Goal: Task Accomplishment & Management: Manage account settings

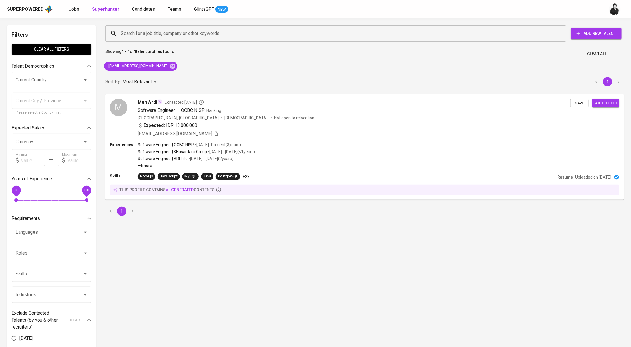
click at [139, 10] on span "Candidates" at bounding box center [143, 8] width 23 height 5
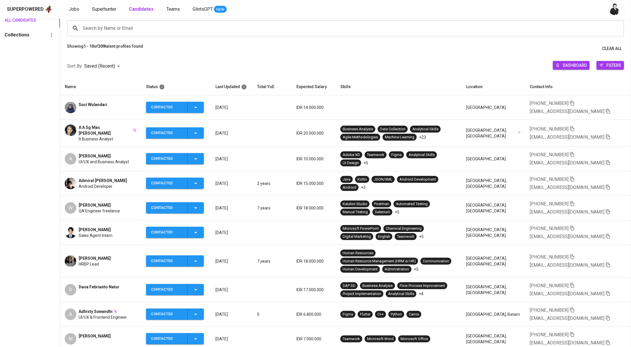
scroll to position [47, 0]
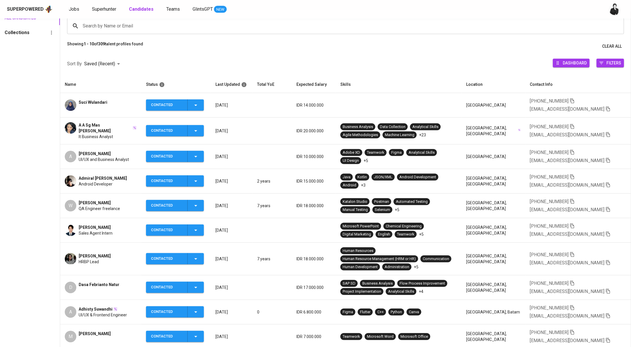
click at [93, 202] on span "Wiji Noviasih" at bounding box center [95, 203] width 32 height 6
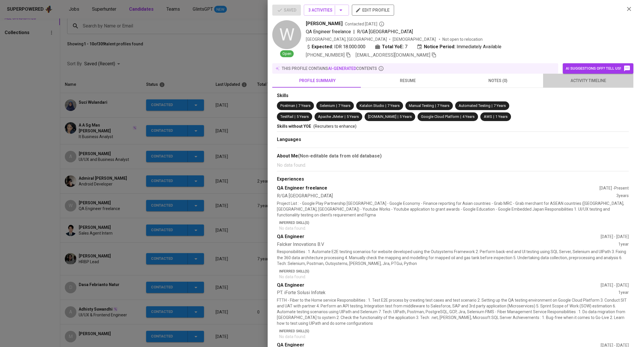
click at [587, 85] on button "activity timeline" at bounding box center [588, 81] width 90 height 14
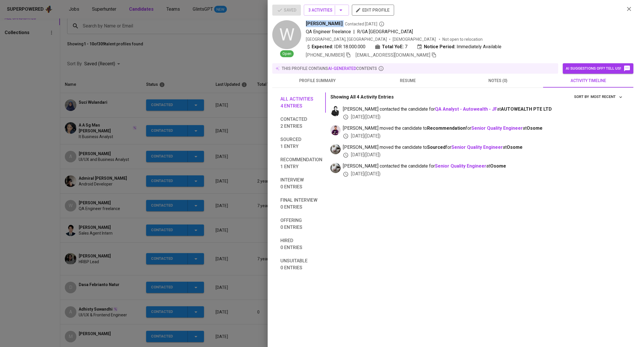
drag, startPoint x: 306, startPoint y: 23, endPoint x: 334, endPoint y: 23, distance: 28.6
click at [334, 23] on div "Wiji Noviasih Contacted 1 day ago" at bounding box center [463, 23] width 314 height 7
copy span "Wiji Noviasih"
click at [171, 64] on div at bounding box center [319, 173] width 638 height 347
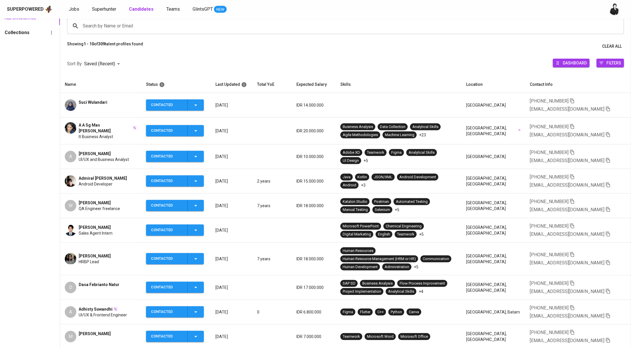
click at [186, 46] on div "Showing 1 - 10 of 309 talent profiles found Clear All" at bounding box center [345, 46] width 571 height 11
click at [116, 178] on span "Admiral [PERSON_NAME]" at bounding box center [103, 179] width 48 height 6
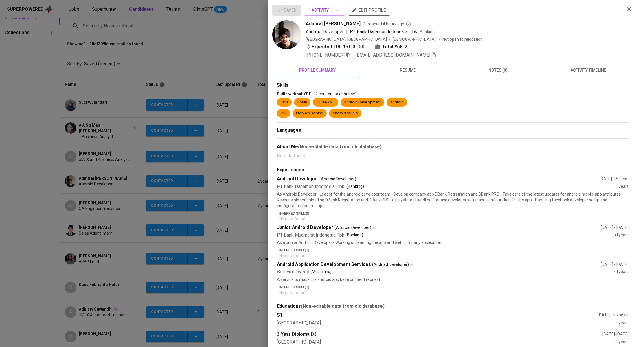
click at [590, 70] on span "activity timeline" at bounding box center [587, 70] width 83 height 7
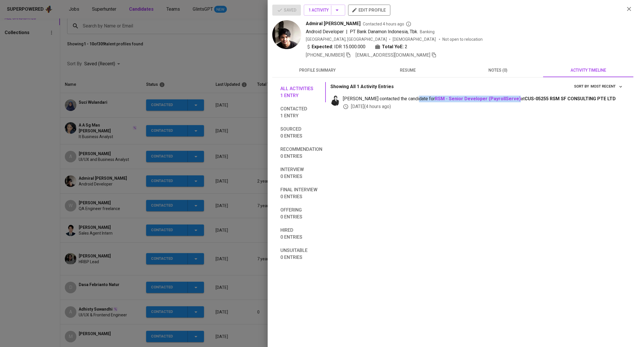
drag, startPoint x: 414, startPoint y: 97, endPoint x: 496, endPoint y: 98, distance: 81.6
click at [496, 98] on span "medwi contacted the candidate for RSM - Senior Developer (PayrollServe) at CUS-…" at bounding box center [483, 99] width 281 height 7
copy span "RSM - Senior Developer (PayrollServe)"
click at [432, 54] on icon "button" at bounding box center [434, 55] width 4 height 5
click at [191, 32] on div at bounding box center [319, 173] width 638 height 347
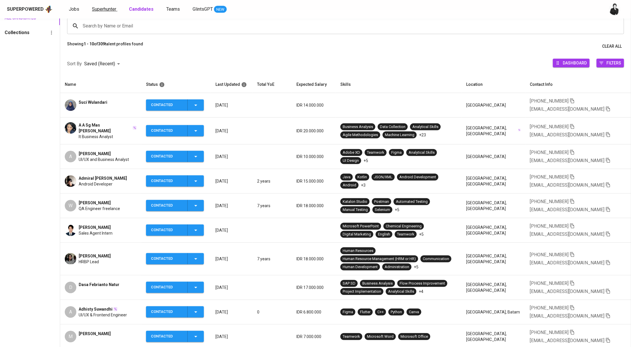
click at [105, 8] on span "Superhunter" at bounding box center [104, 8] width 24 height 5
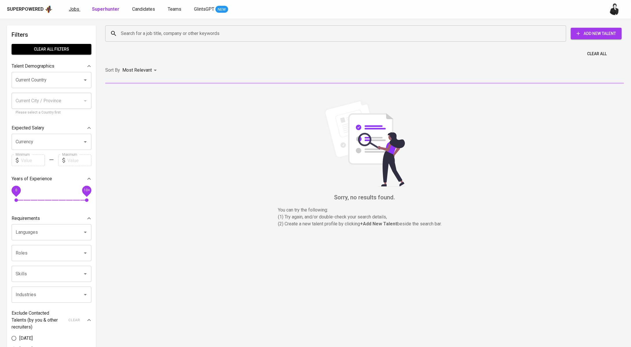
click at [77, 10] on span "Jobs" at bounding box center [74, 8] width 10 height 5
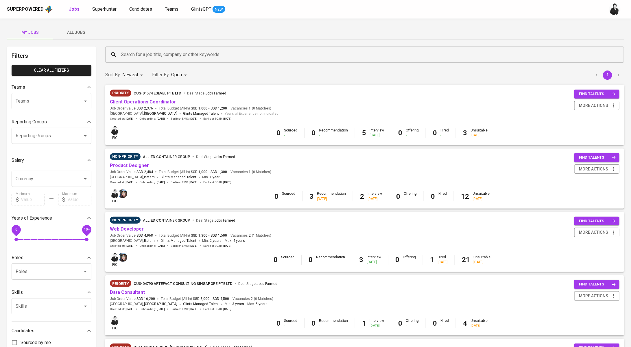
click at [170, 32] on div "My Jobs All Jobs" at bounding box center [315, 32] width 617 height 14
click at [108, 11] on span "Superhunter" at bounding box center [104, 8] width 24 height 5
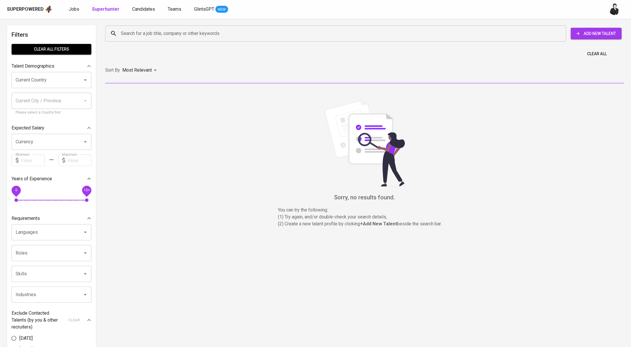
click at [177, 32] on input "Search for a job title, company or other keywords" at bounding box center [337, 33] width 436 height 11
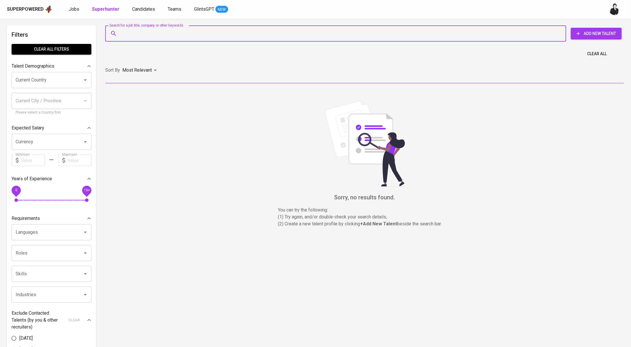
paste input "giordano2010@gmail.com"
type input "giordano2010@gmail.com"
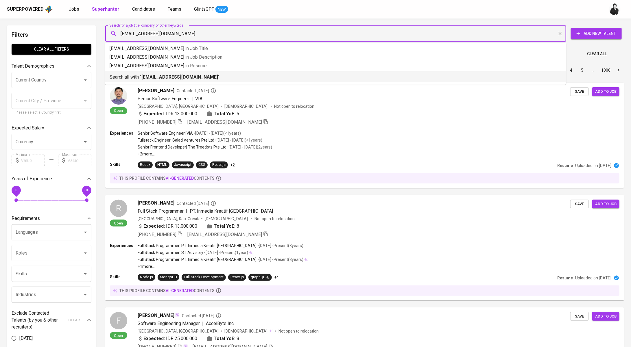
click at [196, 77] on b "giordano2010@gmail.com" at bounding box center [179, 76] width 77 height 5
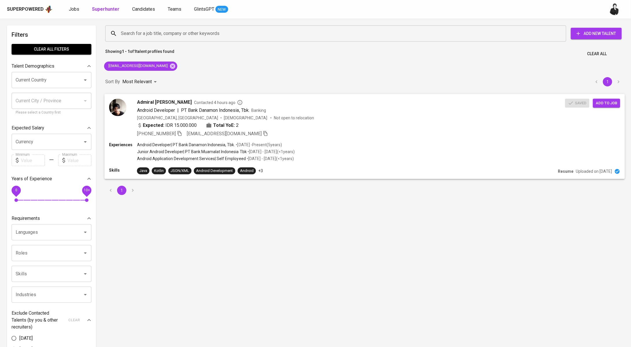
click at [608, 107] on button "Add to job" at bounding box center [606, 103] width 27 height 9
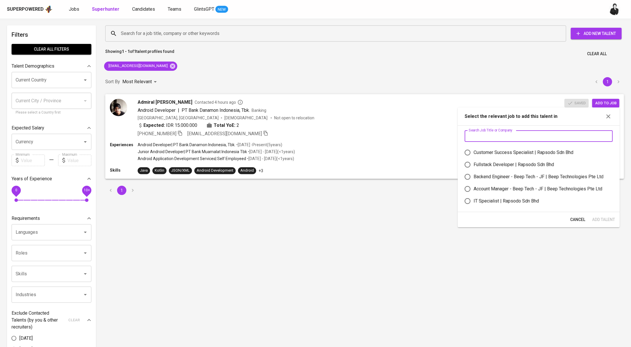
click at [555, 130] on input "text" at bounding box center [539, 136] width 148 height 12
paste input "RSM - Senior Developer (PayrollServe)"
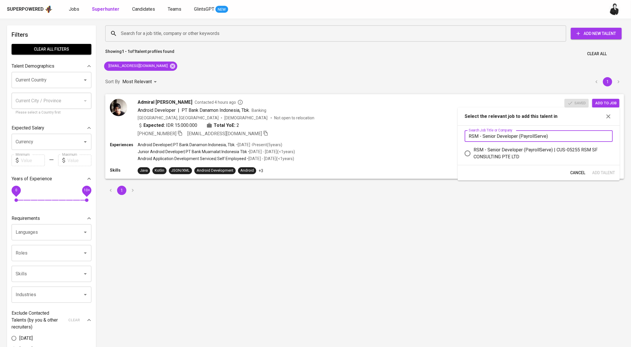
type input "RSM - Senior Developer (PayrollServe)"
click at [493, 149] on div "RSM - Senior Developer (PayrollServe) | CUS-05255 RSM SF CONSULTING PTE LTD" at bounding box center [541, 154] width 134 height 14
click at [474, 149] on input "RSM - Senior Developer (PayrollServe) | CUS-05255 RSM SF CONSULTING PTE LTD" at bounding box center [468, 153] width 12 height 12
radio input "true"
click at [607, 171] on span "Add Talent" at bounding box center [603, 172] width 23 height 7
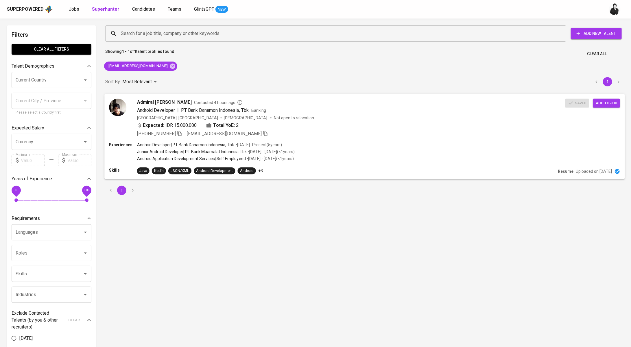
click at [194, 104] on span "Contacted 4 hours ago" at bounding box center [218, 102] width 49 height 6
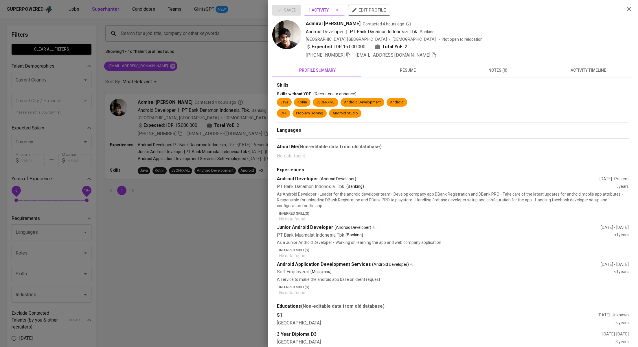
click at [607, 70] on span "activity timeline" at bounding box center [587, 70] width 83 height 7
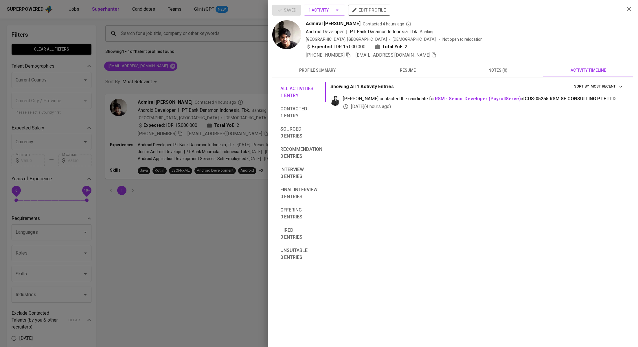
click at [236, 68] on div at bounding box center [319, 173] width 638 height 347
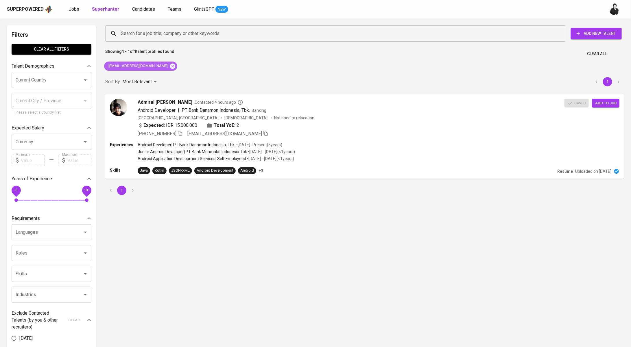
click at [169, 68] on icon at bounding box center [172, 66] width 6 height 6
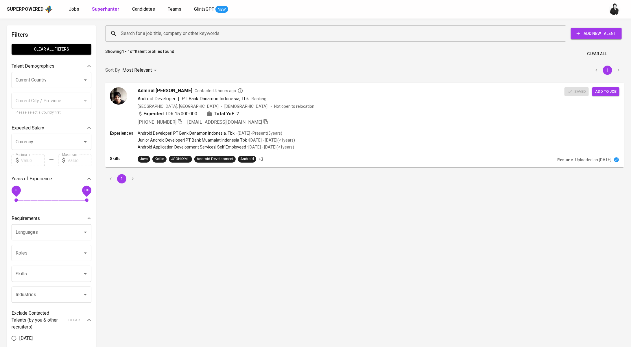
click at [178, 33] on input "Search for a job title, company or other keywords" at bounding box center [337, 33] width 436 height 11
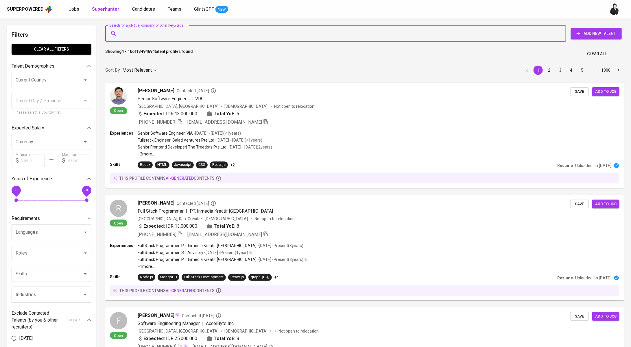
paste input "asadmuharram@gmail.com"
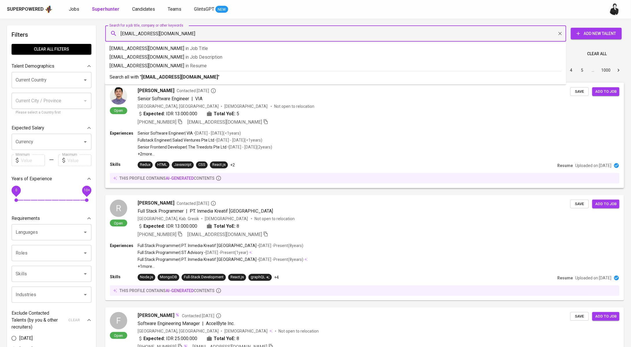
type input "asadmuharram@gmail.com"
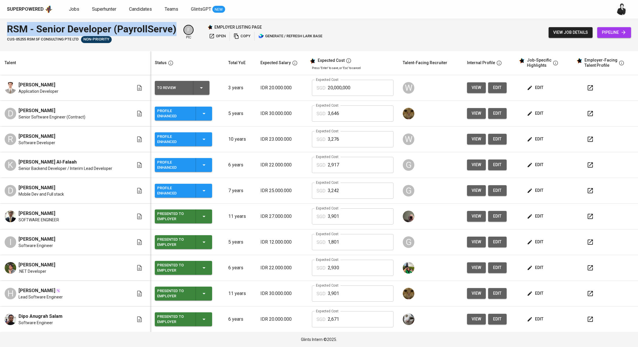
drag, startPoint x: 177, startPoint y: 28, endPoint x: 0, endPoint y: 29, distance: 176.7
click at [0, 29] on div "RSM - Senior Developer (PayrollServe) CUS-05255 RSM SF CONSULTING PTE LTD Non-P…" at bounding box center [319, 33] width 638 height 28
copy div "RSM - Senior Developer (PayrollServe)"
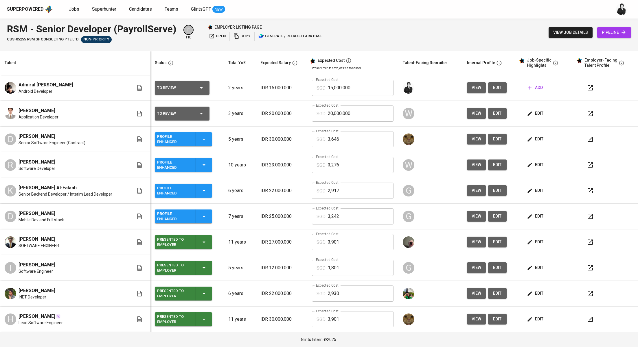
click at [527, 87] on icon "button" at bounding box center [530, 88] width 6 height 6
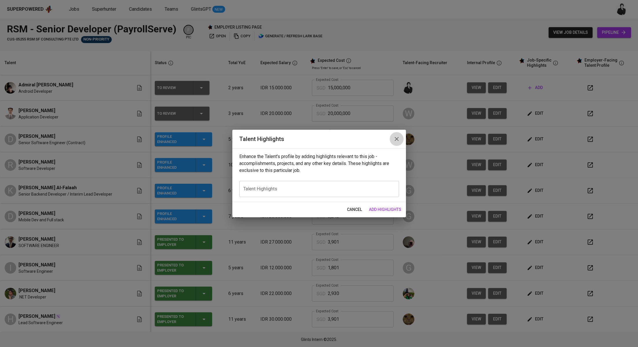
drag, startPoint x: 396, startPoint y: 139, endPoint x: 574, endPoint y: 98, distance: 182.4
click at [397, 139] on icon "button" at bounding box center [396, 139] width 4 height 4
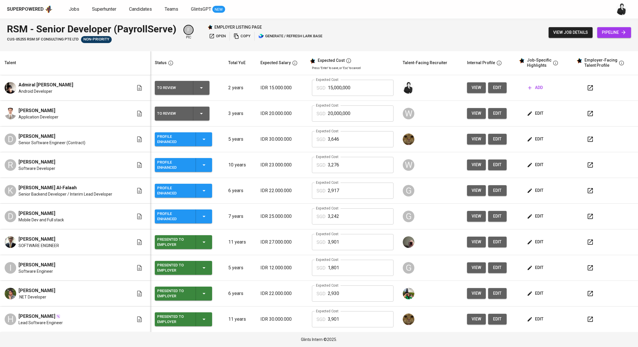
click at [492, 88] on span "edit" at bounding box center [496, 87] width 9 height 7
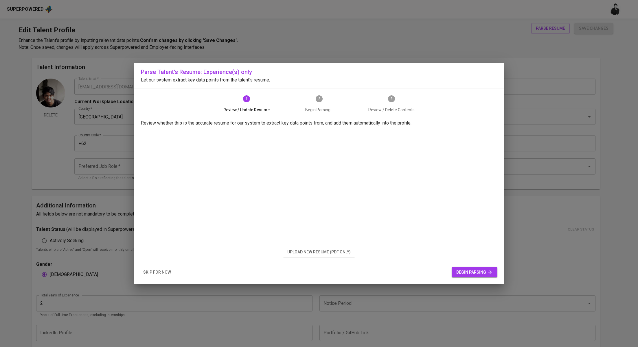
click at [315, 252] on span "upload new resume (pdf only)" at bounding box center [318, 252] width 63 height 7
click at [483, 273] on span "begin parsing" at bounding box center [474, 272] width 36 height 7
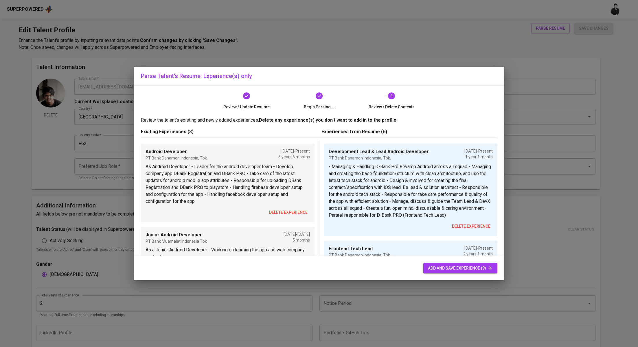
click at [296, 213] on span "delete experience" at bounding box center [288, 212] width 38 height 7
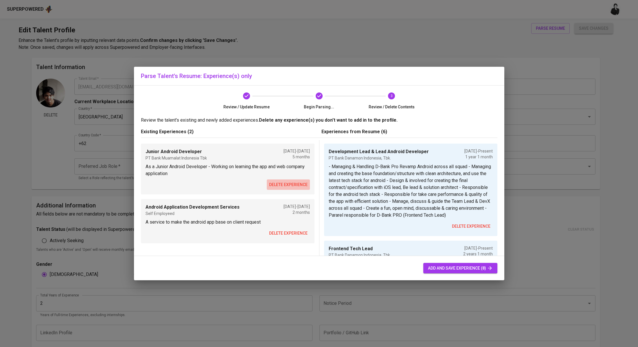
click at [293, 187] on span "delete experience" at bounding box center [288, 184] width 38 height 7
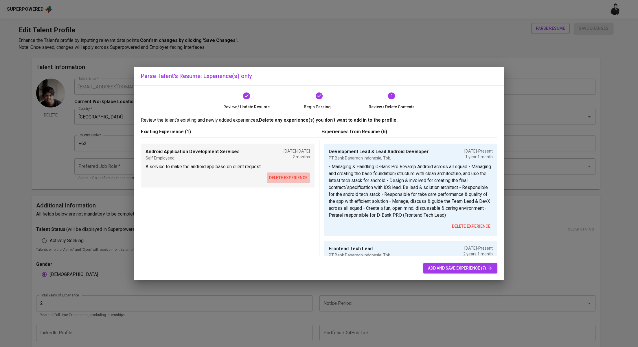
click at [294, 178] on span "delete experience" at bounding box center [288, 177] width 38 height 7
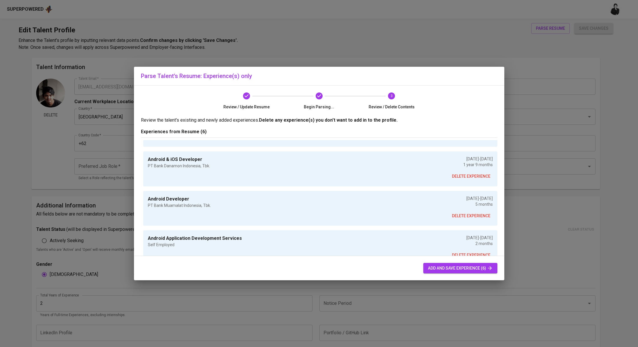
scroll to position [196, 0]
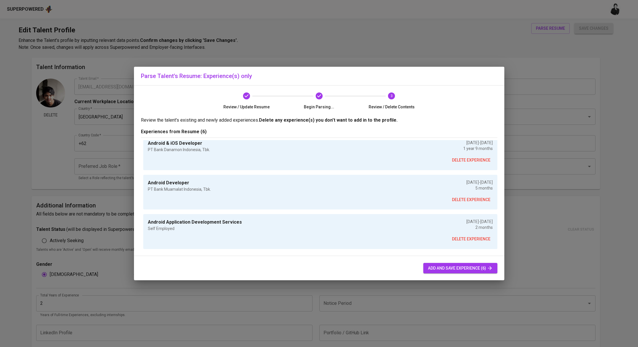
click at [480, 268] on span "add and save experience (6)" at bounding box center [460, 268] width 65 height 7
type input "Development Lead & Lead Android Developer"
type input "08/01/2024"
type input "Frontend Tech Lead"
type input "PT Bank Danamon Indonesia, Tbk."
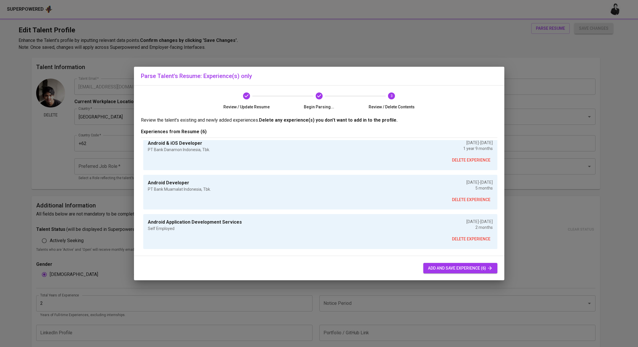
checkbox input "true"
type input "08/01/2023"
type input "Lead Mobile Developer - Technical Consultant"
type input "PT Midas Daya Teknologi"
type input "12/01/2021"
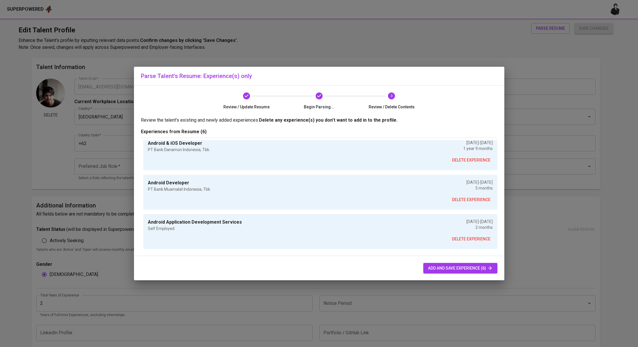
type input "08/01/2023"
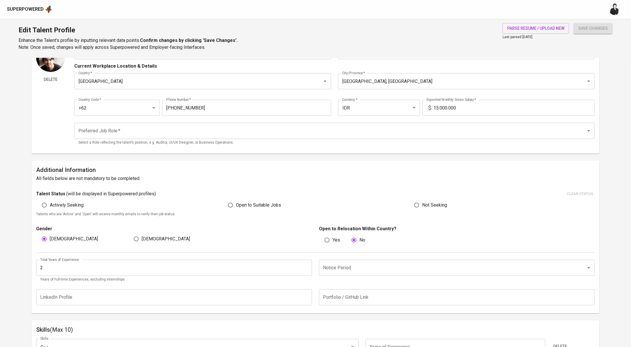
scroll to position [98, 0]
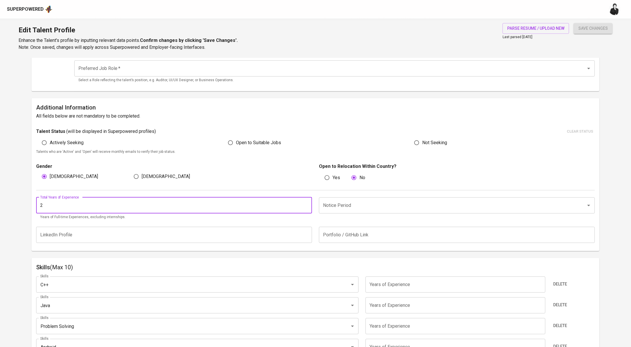
drag, startPoint x: 89, startPoint y: 204, endPoint x: 34, endPoint y: 202, distance: 54.7
click at [35, 203] on div "Additional Information All fields below are not mandatory to be completed. Tale…" at bounding box center [316, 174] width 568 height 153
type input "5"
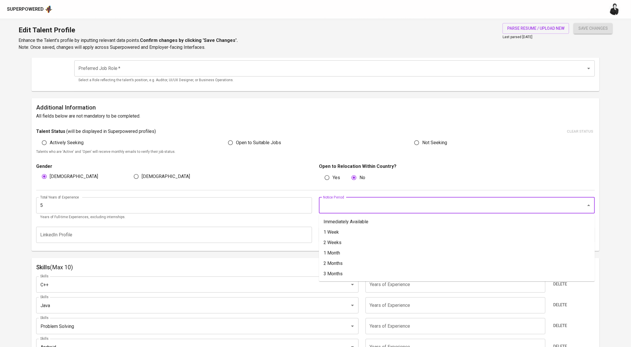
click at [356, 205] on input "Notice Period" at bounding box center [449, 205] width 254 height 11
click at [348, 265] on li "2 Months" at bounding box center [457, 264] width 276 height 10
type input "2 Months"
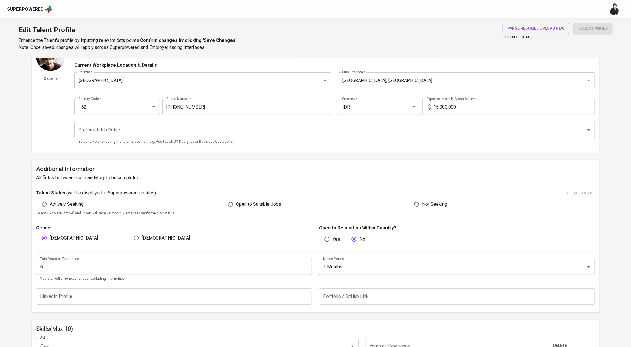
scroll to position [0, 0]
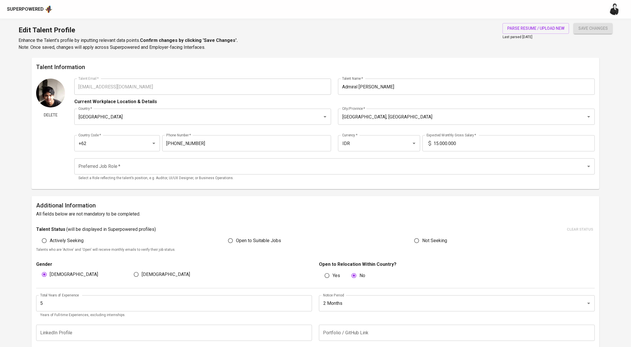
drag, startPoint x: 438, startPoint y: 143, endPoint x: 445, endPoint y: 132, distance: 12.5
click at [438, 142] on input "15.000.000" at bounding box center [513, 143] width 161 height 16
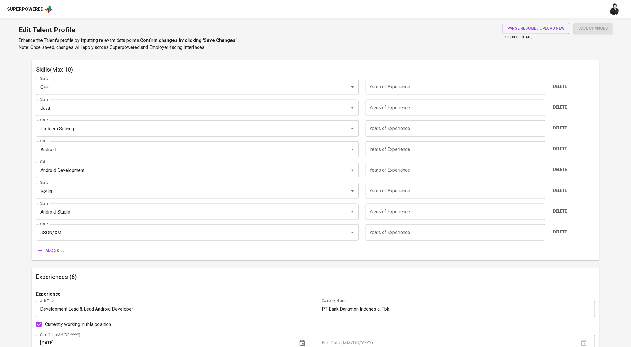
scroll to position [272, 0]
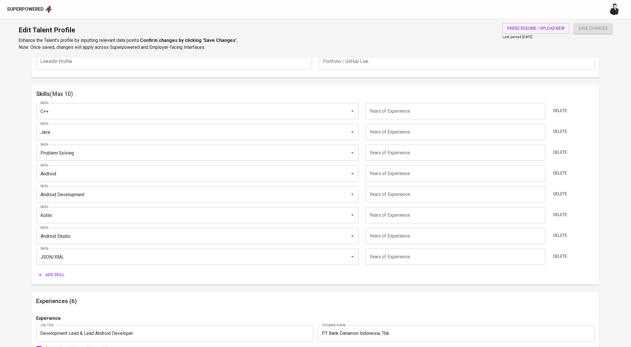
type input "32.000.000"
click at [405, 111] on input "number" at bounding box center [456, 111] width 180 height 16
click at [560, 110] on span "Delete" at bounding box center [560, 110] width 14 height 7
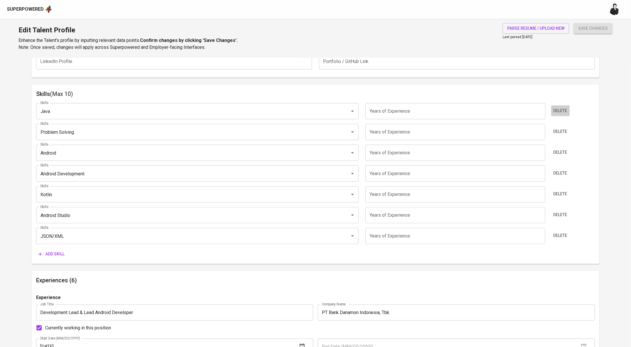
click at [560, 110] on span "Delete" at bounding box center [560, 110] width 14 height 7
click at [560, 128] on span "Delete" at bounding box center [560, 131] width 14 height 7
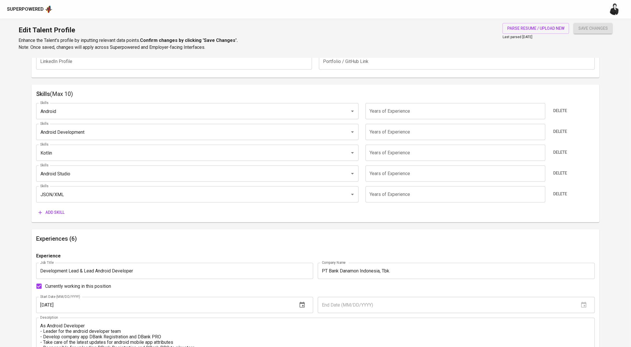
click at [560, 110] on span "Delete" at bounding box center [560, 110] width 14 height 7
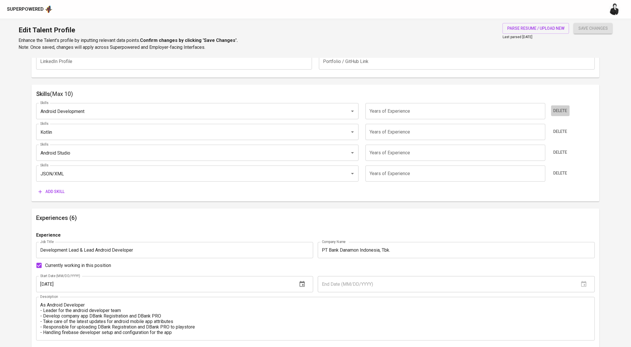
click at [560, 110] on span "Delete" at bounding box center [560, 110] width 14 height 7
click at [560, 128] on span "Delete" at bounding box center [560, 131] width 14 height 7
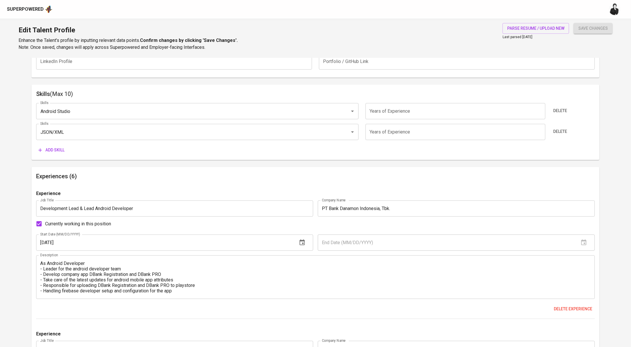
click at [560, 110] on span "Delete" at bounding box center [560, 110] width 14 height 7
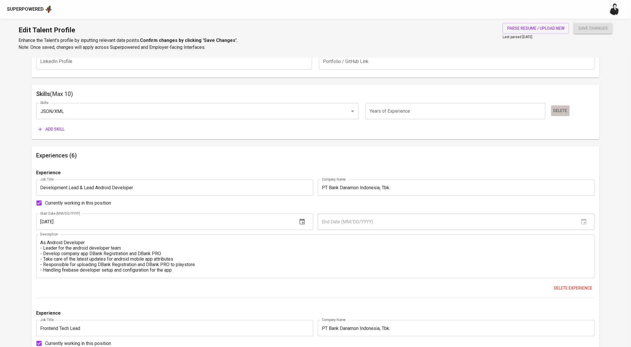
click at [560, 110] on span "Delete" at bounding box center [560, 110] width 14 height 7
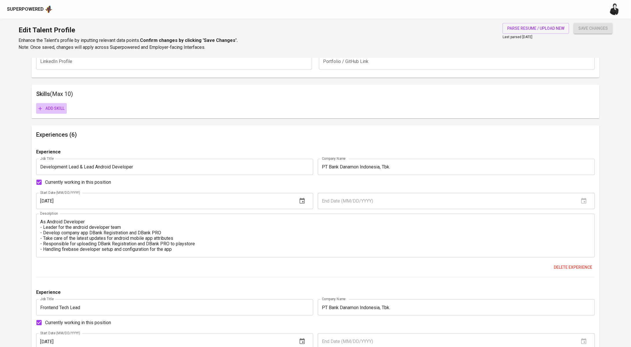
click at [52, 110] on span "Add skill" at bounding box center [51, 108] width 26 height 7
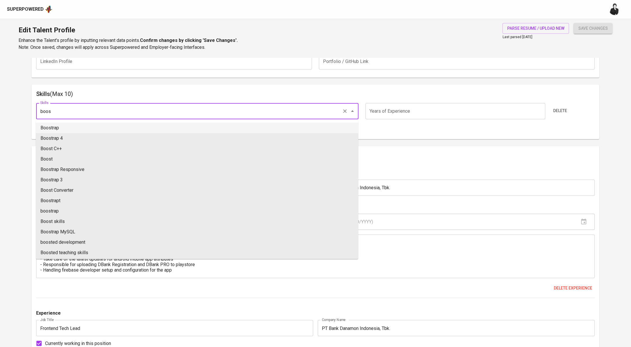
click at [76, 127] on li "Boostrap" at bounding box center [197, 128] width 322 height 10
type input "Boostrap"
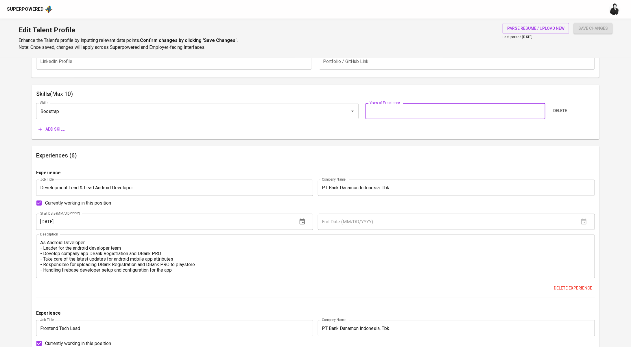
click at [433, 111] on input "number" at bounding box center [456, 111] width 180 height 16
type input "7"
click at [56, 130] on span "Add skill" at bounding box center [51, 129] width 26 height 7
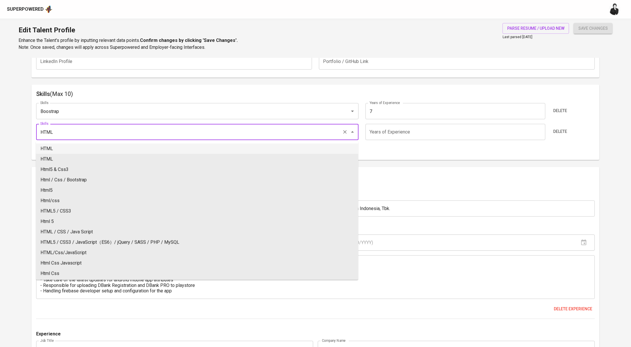
click at [149, 150] on li "HTML" at bounding box center [197, 149] width 322 height 10
type input "HTML"
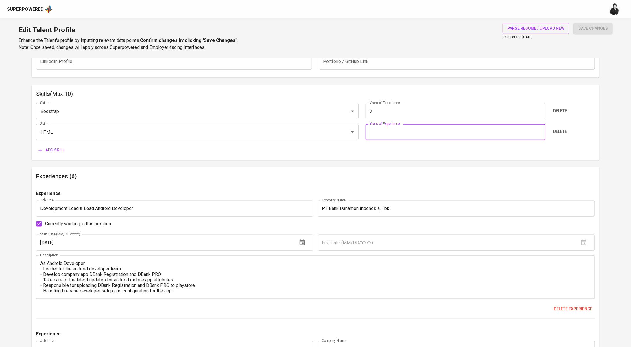
click at [443, 135] on input "number" at bounding box center [456, 132] width 180 height 16
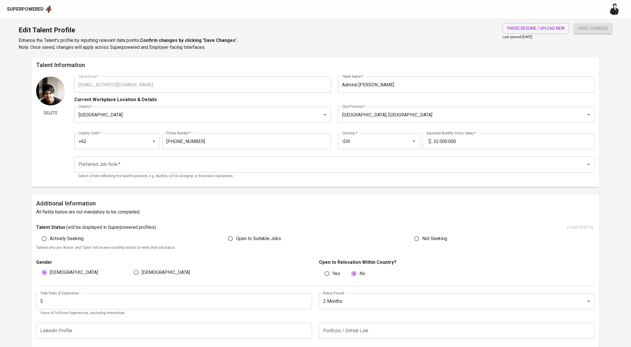
scroll to position [0, 0]
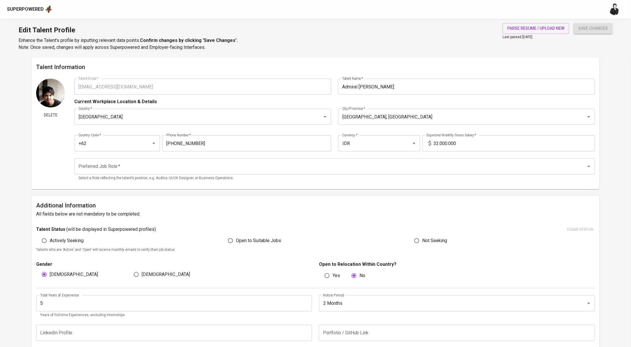
type input "7"
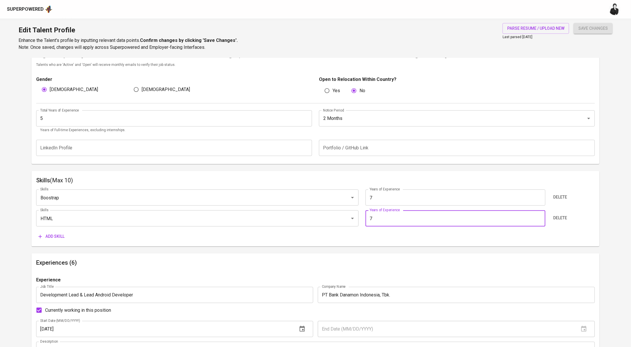
scroll to position [190, 0]
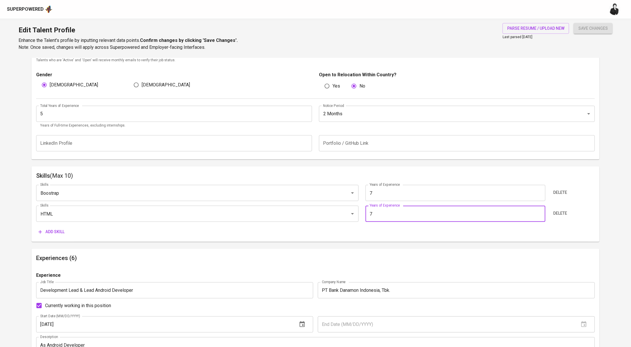
click at [62, 233] on span "Add skill" at bounding box center [51, 231] width 26 height 7
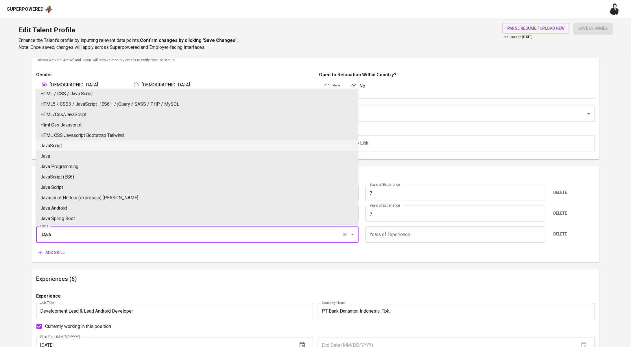
click at [89, 145] on li "JavaScript" at bounding box center [197, 146] width 322 height 10
type input "JavaScript"
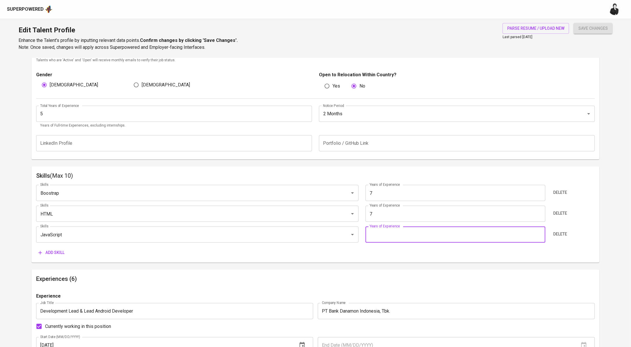
click at [412, 235] on input "number" at bounding box center [456, 235] width 180 height 16
type input "7"
click at [50, 255] on span "Add skill" at bounding box center [51, 252] width 26 height 7
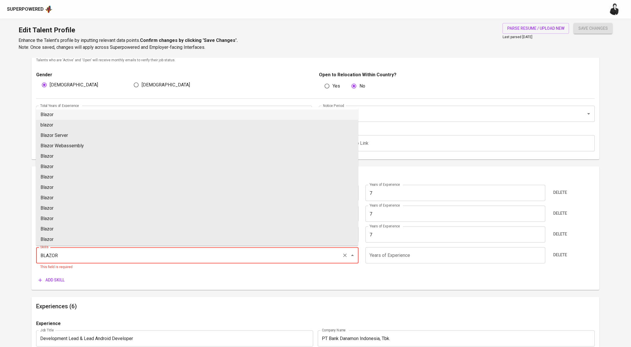
click at [105, 118] on li "Blazor" at bounding box center [197, 115] width 322 height 10
type input "Blazor"
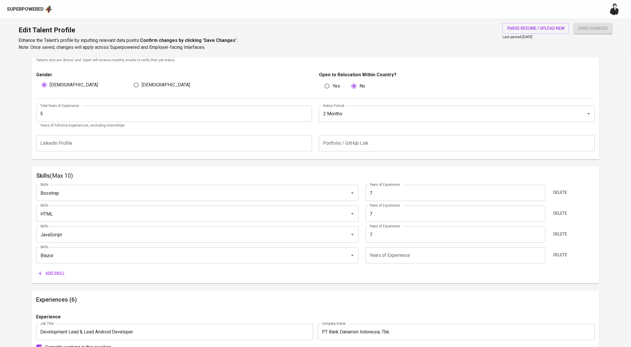
click at [384, 257] on input "number" at bounding box center [456, 256] width 180 height 16
type input "7"
click at [52, 276] on span "Add skill" at bounding box center [51, 273] width 26 height 7
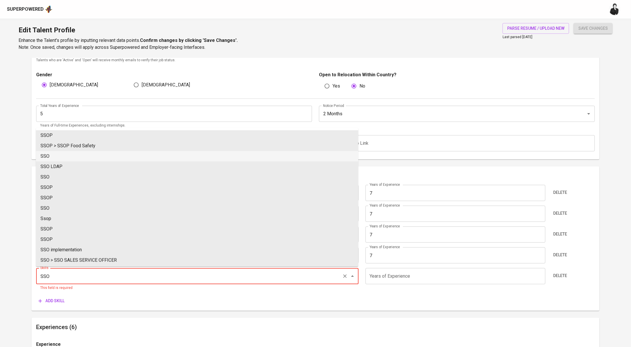
click at [133, 155] on li "SSO" at bounding box center [197, 156] width 322 height 10
type input "SSO"
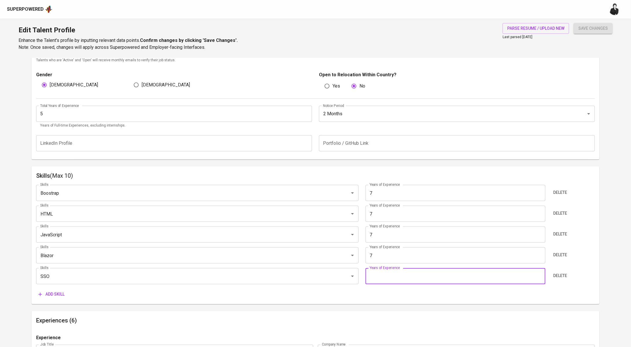
click at [412, 281] on input "number" at bounding box center [456, 276] width 180 height 16
type input "5"
type input "3"
click at [69, 294] on div "Add skill" at bounding box center [82, 294] width 93 height 11
click at [63, 294] on span "Add skill" at bounding box center [51, 294] width 26 height 7
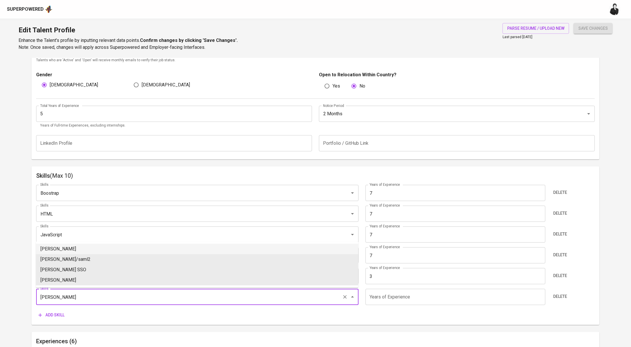
click at [74, 248] on li "SAML" at bounding box center [197, 249] width 322 height 10
type input "SAML"
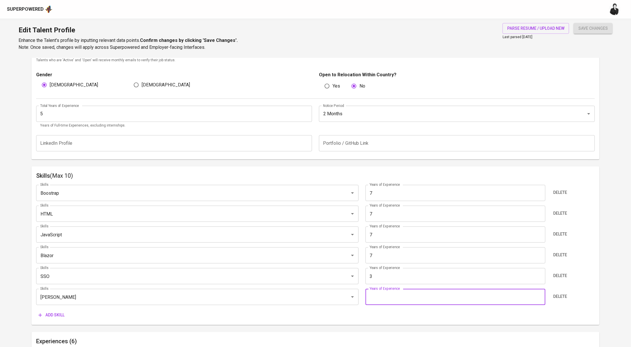
click at [396, 301] on input "number" at bounding box center [456, 297] width 180 height 16
type input "3"
click at [57, 315] on span "Add skill" at bounding box center [51, 315] width 26 height 7
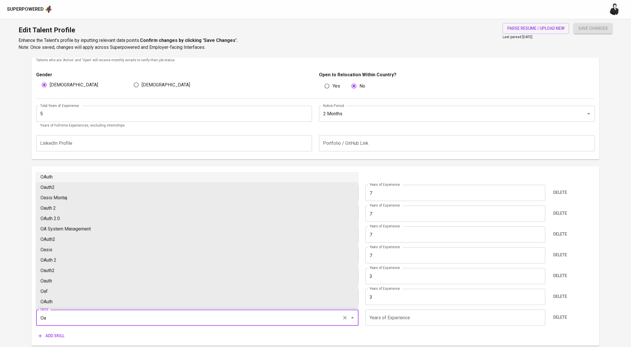
click at [81, 180] on li "OAuth" at bounding box center [197, 177] width 322 height 10
type input "OAuth"
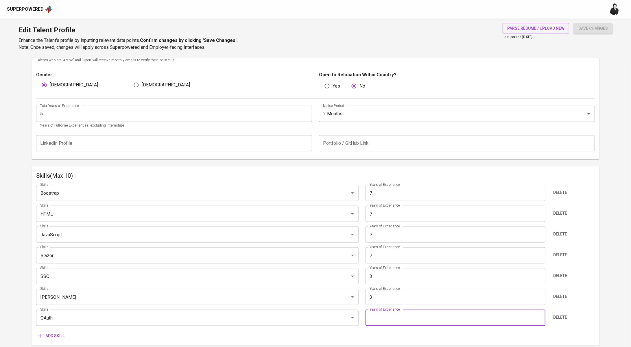
click at [412, 320] on input "number" at bounding box center [456, 318] width 180 height 16
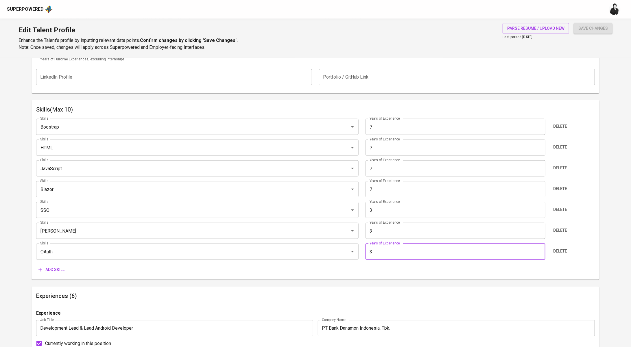
scroll to position [351, 0]
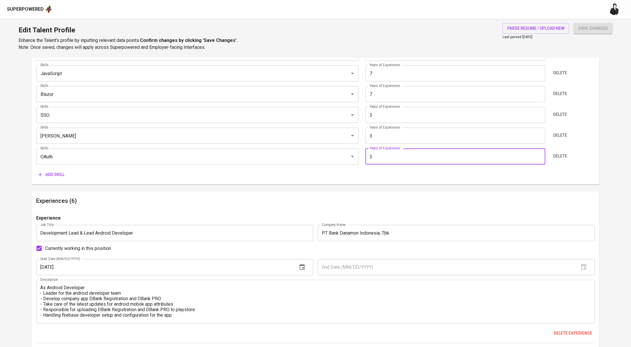
type input "3"
click at [52, 174] on span "Add skill" at bounding box center [51, 174] width 26 height 7
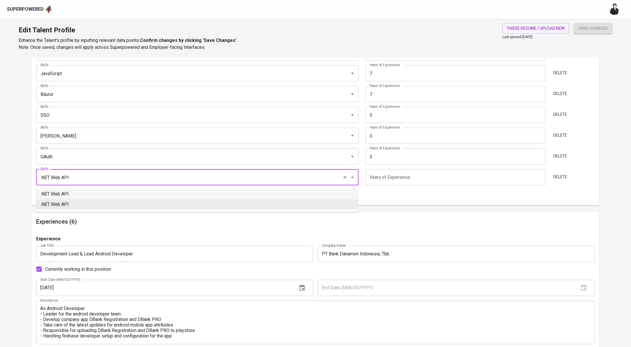
click at [117, 194] on li ".NET Web API" at bounding box center [197, 194] width 322 height 10
type input ".NET Web API"
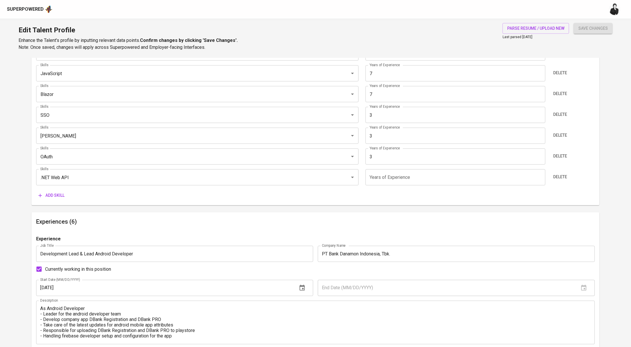
click at [422, 174] on input "number" at bounding box center [456, 177] width 180 height 16
type input "7"
click at [57, 195] on span "Add skill" at bounding box center [51, 195] width 26 height 7
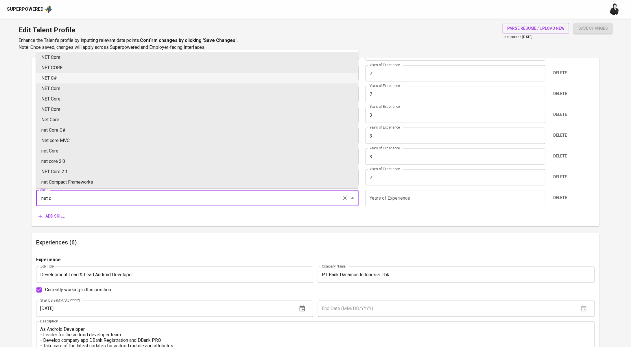
click at [78, 78] on li ".NET C#" at bounding box center [197, 78] width 322 height 10
type input ".NET C#"
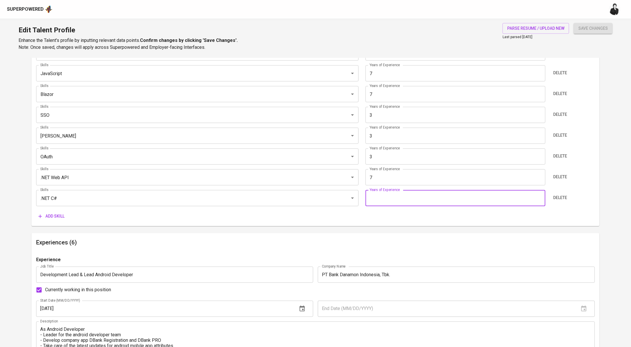
click at [402, 200] on input "number" at bounding box center [456, 198] width 180 height 16
type input "7"
click at [59, 217] on span "Add skill" at bounding box center [51, 216] width 26 height 7
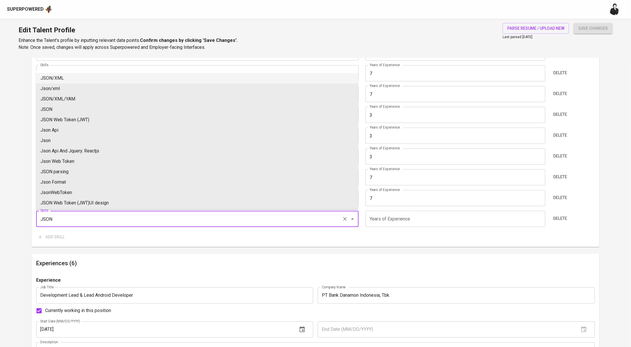
type input "JSON"
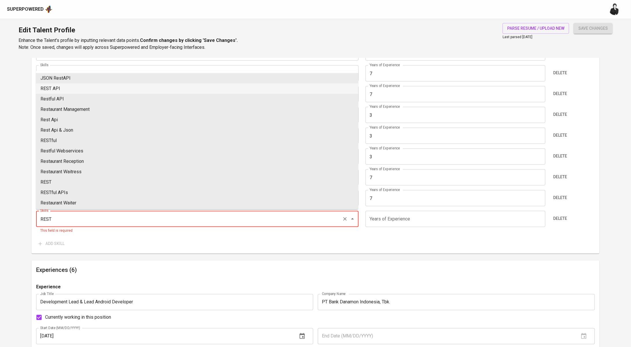
click at [86, 85] on li "REST API" at bounding box center [197, 89] width 322 height 10
type input "REST API"
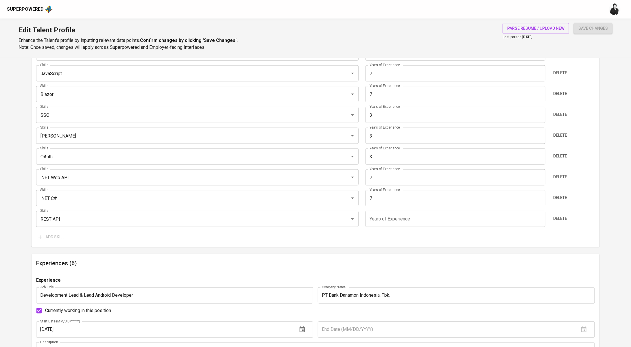
click at [388, 220] on input "number" at bounding box center [456, 219] width 180 height 16
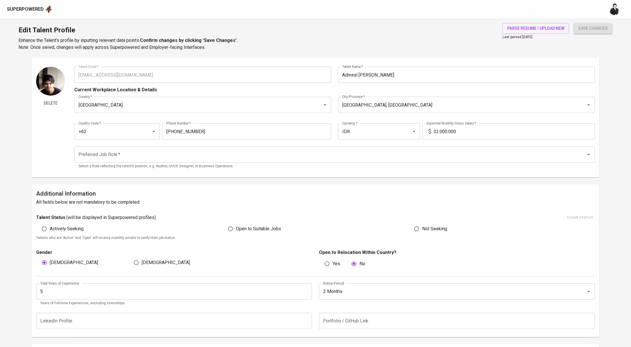
scroll to position [0, 0]
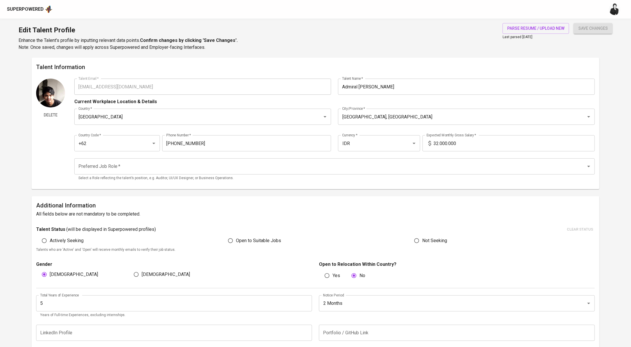
type input "7"
click at [404, 47] on div "Edit Talent Profile Enhance the Talent's profile by inputting relevant data poi…" at bounding box center [315, 38] width 631 height 39
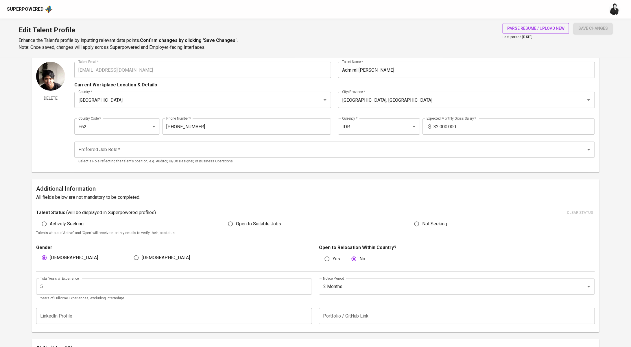
scroll to position [59, 0]
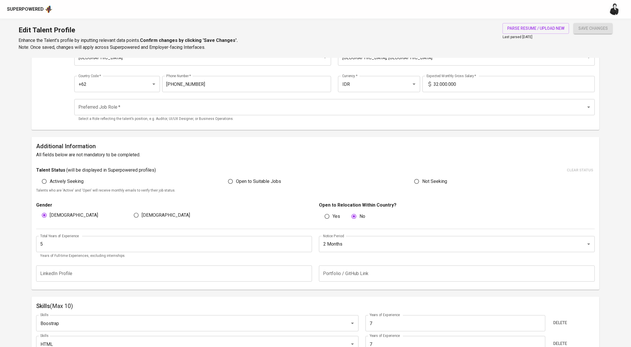
click at [602, 26] on span "save changes" at bounding box center [592, 28] width 29 height 7
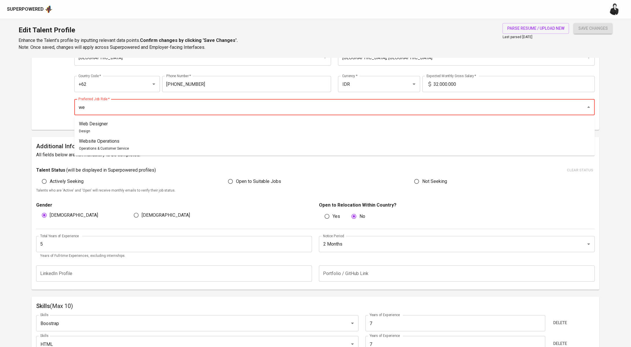
type input "w"
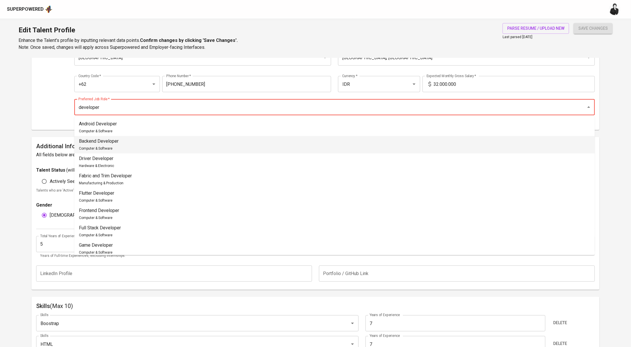
click at [149, 146] on li "Backend Developer Computer & Software" at bounding box center [334, 144] width 521 height 17
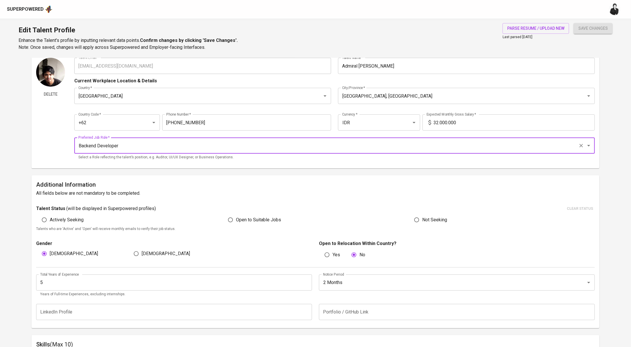
scroll to position [0, 0]
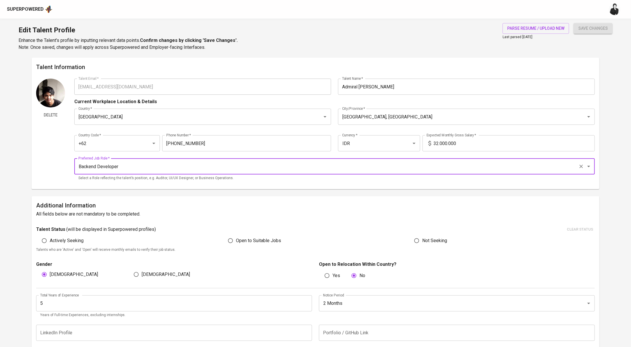
type input "Backend Developer"
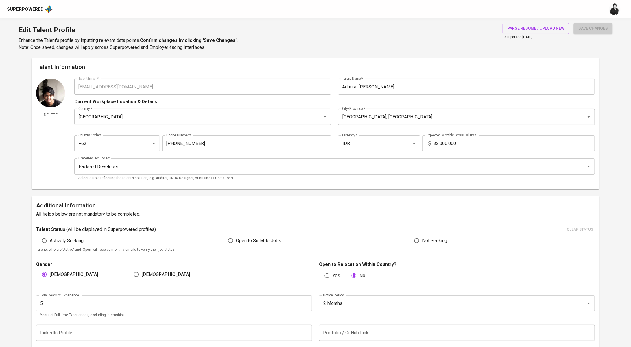
click at [584, 32] on button "save changes" at bounding box center [593, 28] width 39 height 11
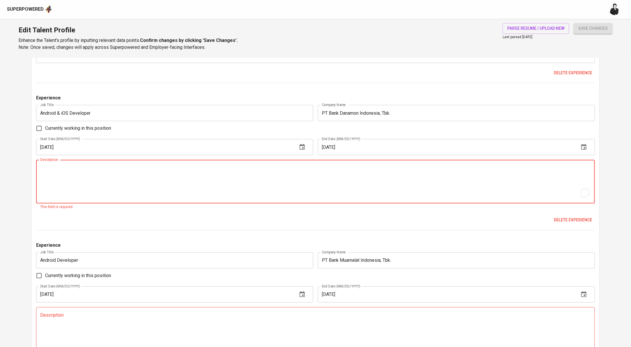
scroll to position [964, 0]
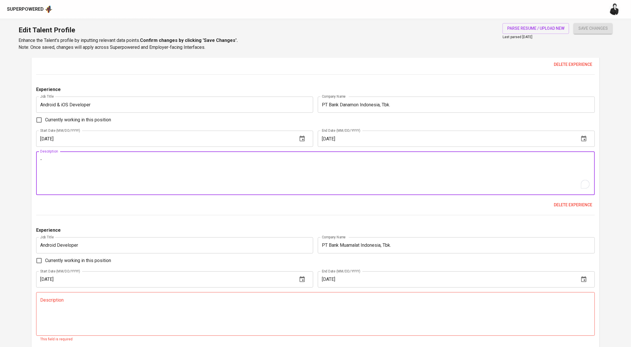
type textarea "-"
click at [600, 25] on span "save changes" at bounding box center [592, 28] width 29 height 7
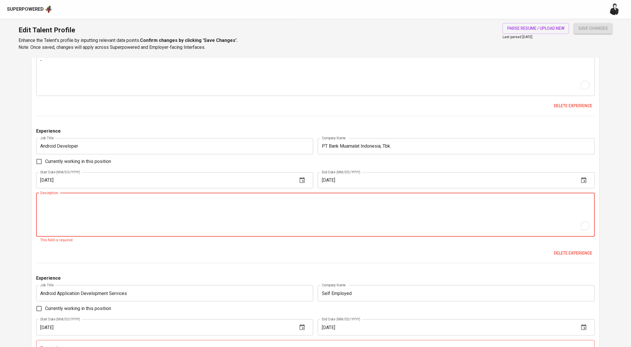
scroll to position [1072, 0]
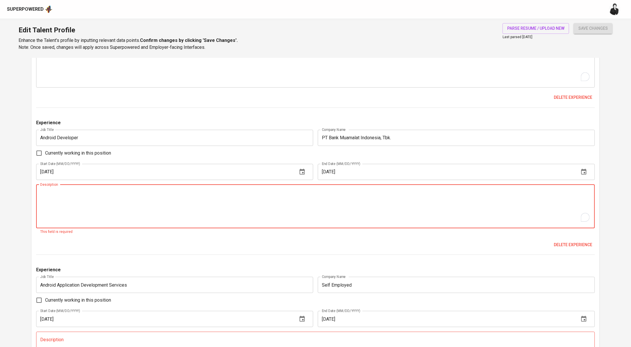
type textarea "="
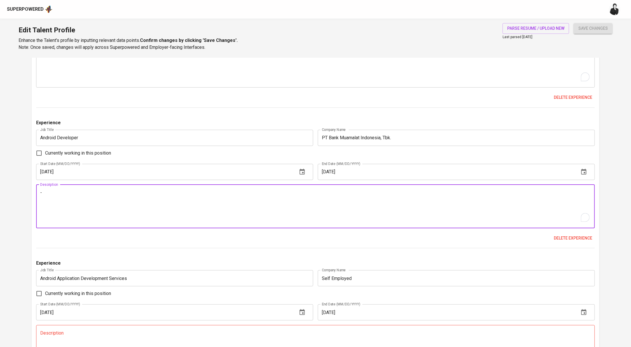
type textarea "-"
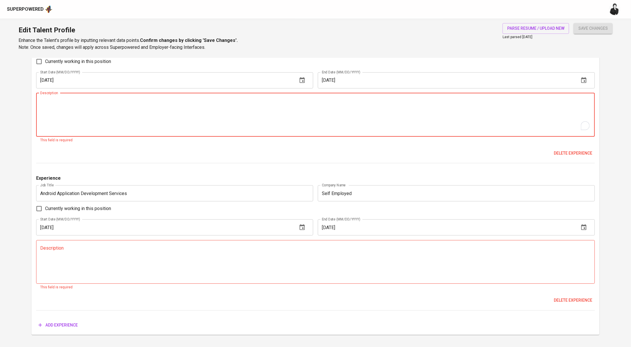
scroll to position [1176, 0]
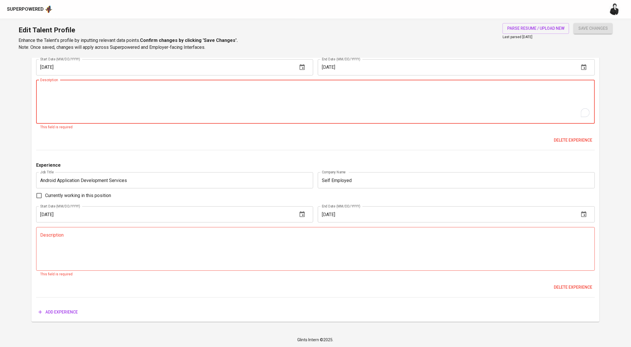
type textarea "-"
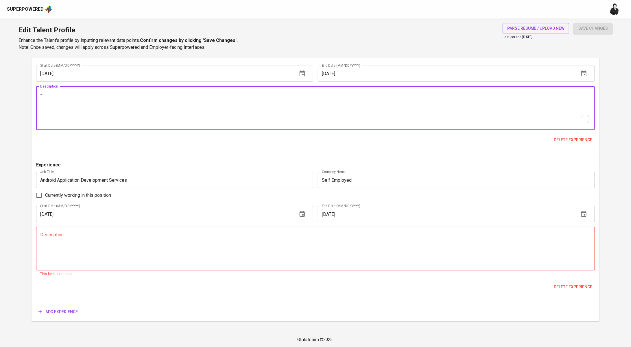
scroll to position [1169, 0]
click at [145, 255] on textarea at bounding box center [315, 249] width 551 height 33
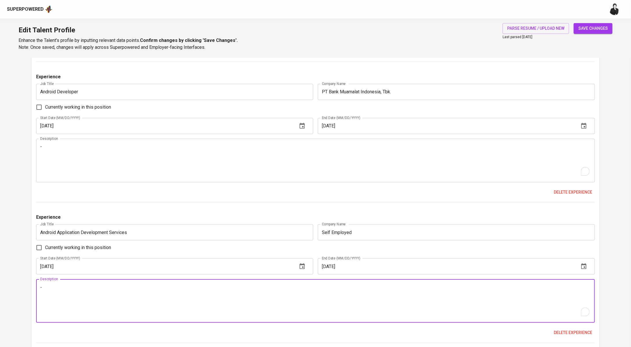
scroll to position [1117, 0]
type textarea "-"
click at [596, 25] on span "save changes" at bounding box center [592, 28] width 29 height 7
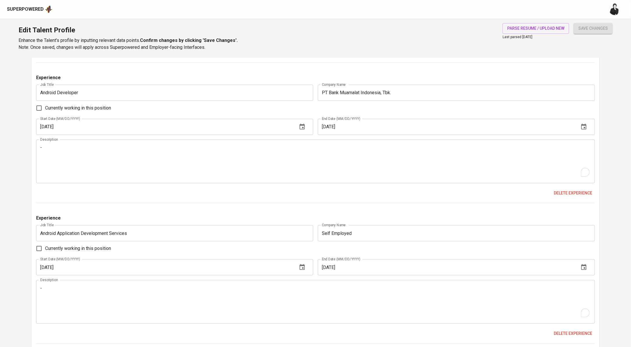
type input "REST API"
type input ".NET C#"
type input ".NET Web API"
type input "JavaScript"
type input "HTML"
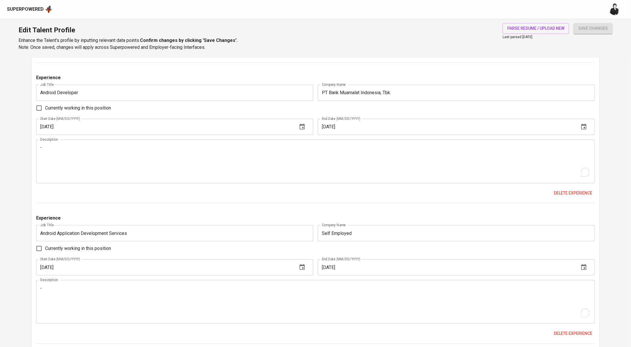
type input "7"
type input "Bootstrap"
type input "7"
type input "Blazor"
type input "7"
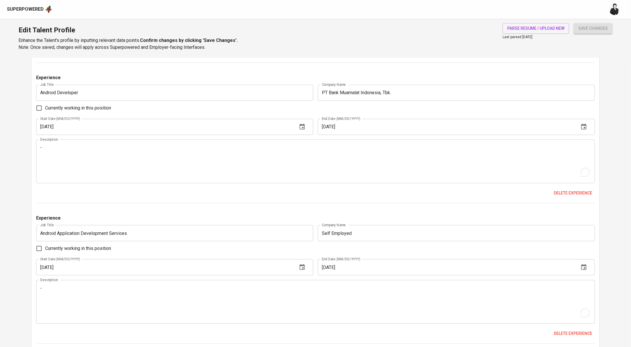
type input "OAuth"
type input "3"
type input "SAML"
type input "3"
type input "SSO"
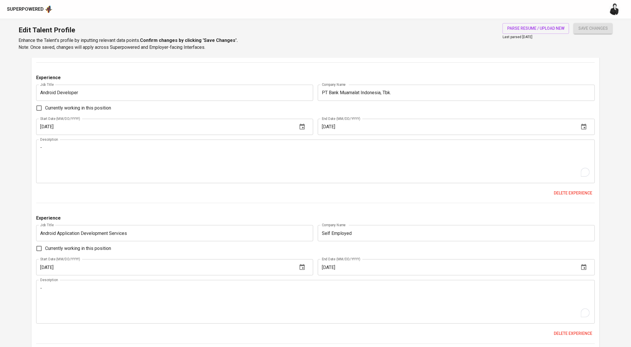
type input "3"
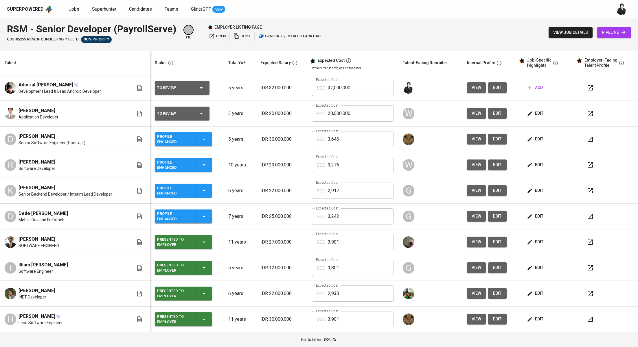
click at [587, 90] on icon "button" at bounding box center [589, 87] width 5 height 5
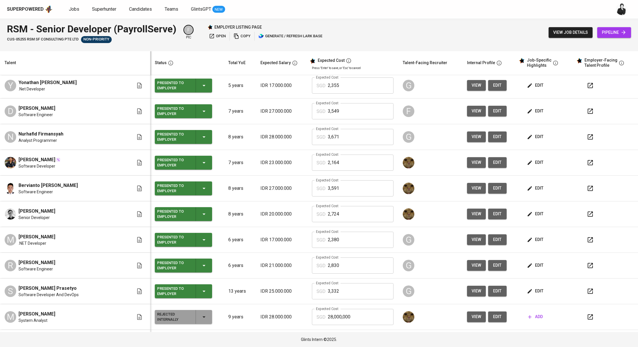
scroll to position [337, 0]
click at [587, 112] on icon "button" at bounding box center [589, 111] width 5 height 5
click at [574, 29] on span "view job details" at bounding box center [570, 32] width 35 height 7
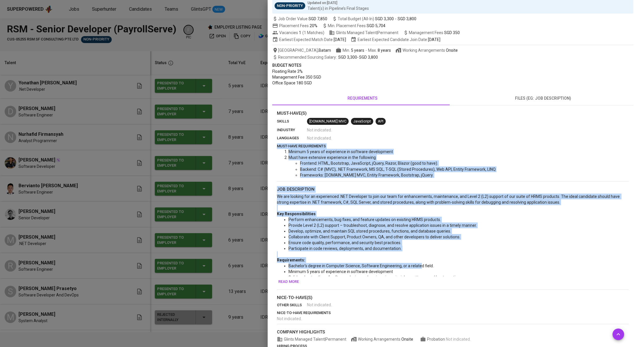
scroll to position [94, 0]
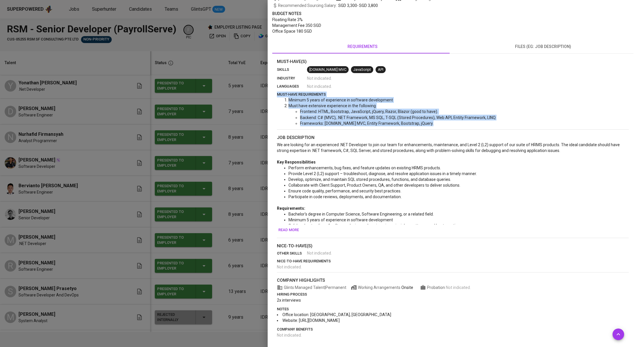
drag, startPoint x: 295, startPoint y: 189, endPoint x: 411, endPoint y: 230, distance: 123.5
click at [407, 235] on div "Must-Have(s) skills ASP.NET MVC JavaScript API industry Not indicated . languag…" at bounding box center [453, 198] width 352 height 280
click at [285, 228] on span "Read more" at bounding box center [288, 230] width 21 height 7
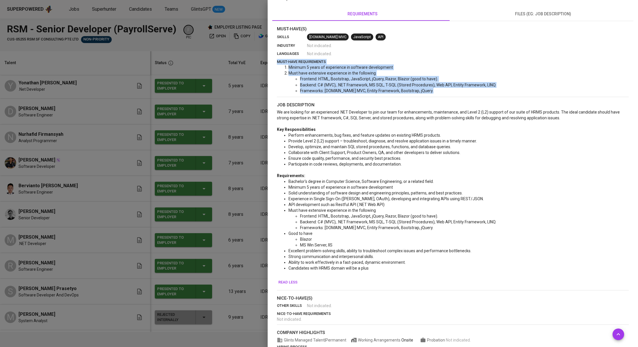
scroll to position [127, 0]
copy div "must-have requirements Minimum 5 years of experience in software development Mu…"
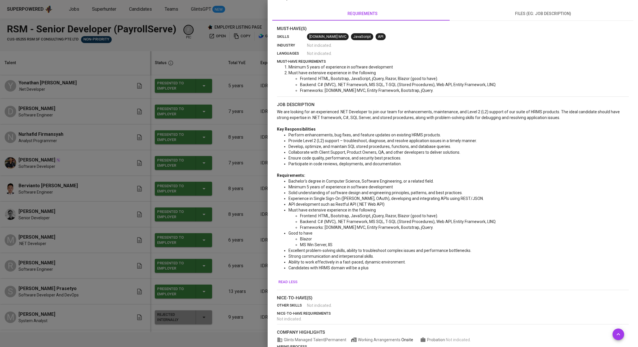
click at [213, 51] on div at bounding box center [319, 173] width 638 height 347
click at [225, 67] on div at bounding box center [319, 173] width 638 height 347
click at [621, 13] on span "files (eg: job description)" at bounding box center [543, 13] width 174 height 7
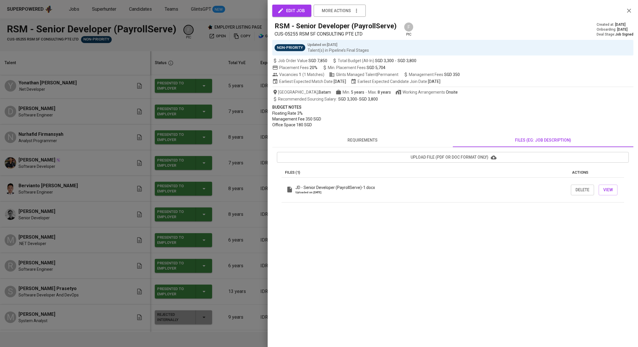
click at [627, 11] on icon "button" at bounding box center [628, 10] width 7 height 7
click at [235, 53] on div at bounding box center [319, 173] width 638 height 347
click at [206, 38] on div at bounding box center [319, 173] width 638 height 347
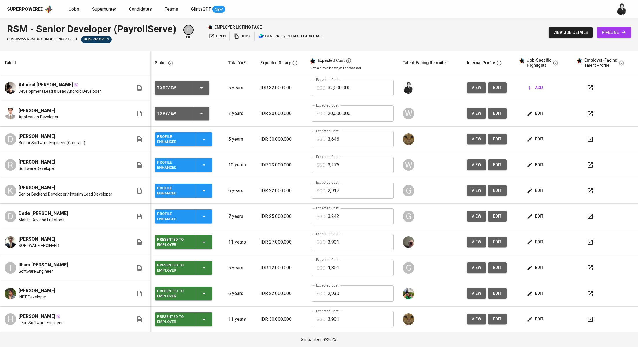
click at [527, 86] on icon "button" at bounding box center [530, 88] width 6 height 6
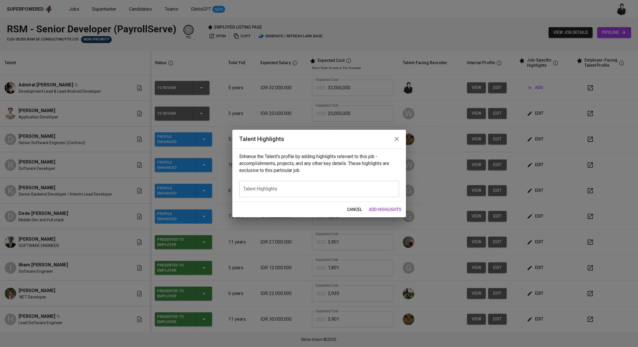
click at [326, 194] on div "x Talent Highlights" at bounding box center [319, 189] width 160 height 16
paste textarea "Got it — here’s the revised version with **Admiral** included: --- Admiral brin…"
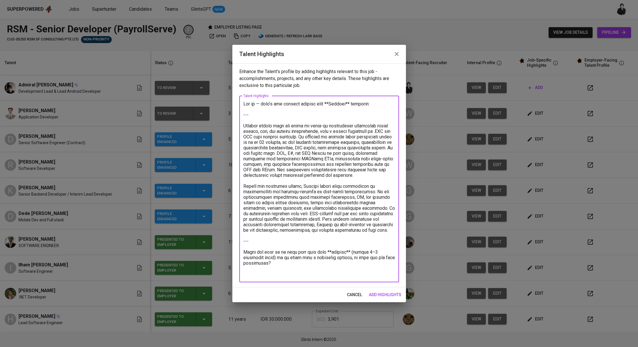
drag, startPoint x: 243, startPoint y: 126, endPoint x: 235, endPoint y: 105, distance: 22.2
click at [235, 105] on div "Enhance the Talent's profile by adding highlights relevant to this job - accomp…" at bounding box center [319, 175] width 174 height 224
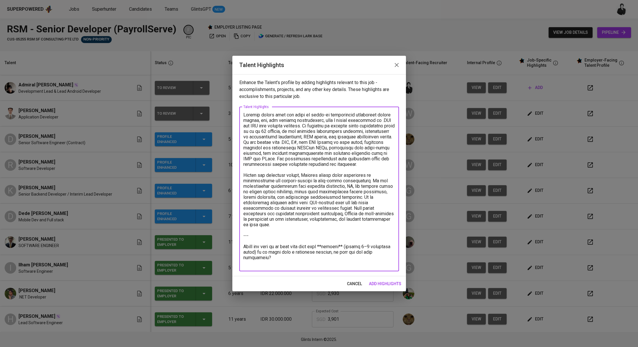
drag, startPoint x: 272, startPoint y: 228, endPoint x: 300, endPoint y: 263, distance: 44.8
click at [300, 263] on textarea at bounding box center [319, 189] width 152 height 154
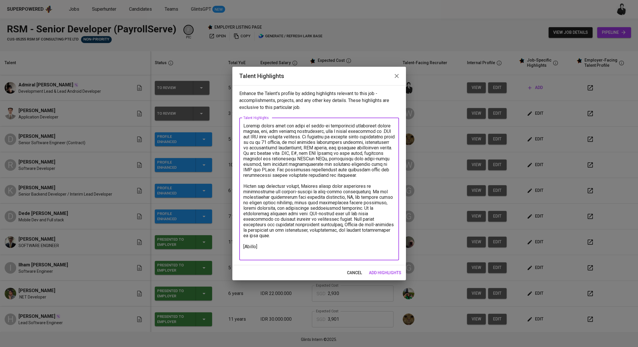
paste textarea "https://glints.sg.larksuite.com/file/F5JEboM5po6PVFx7eDHlHdmvggb?from=from_copy…"
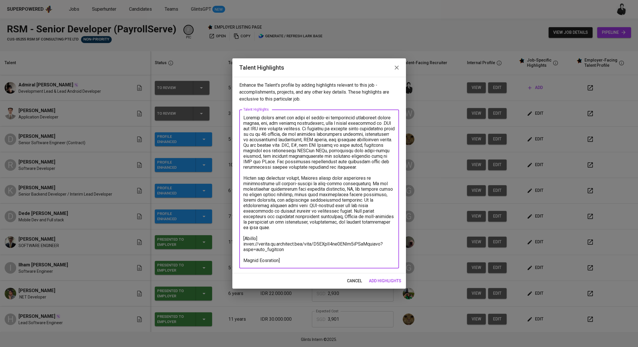
click at [246, 259] on textarea at bounding box center [319, 189] width 152 height 148
click at [252, 258] on textarea at bounding box center [319, 189] width 152 height 148
drag, startPoint x: 244, startPoint y: 260, endPoint x: 264, endPoint y: 246, distance: 24.2
click at [244, 260] on textarea at bounding box center [319, 189] width 152 height 148
click at [291, 259] on textarea at bounding box center [319, 189] width 152 height 148
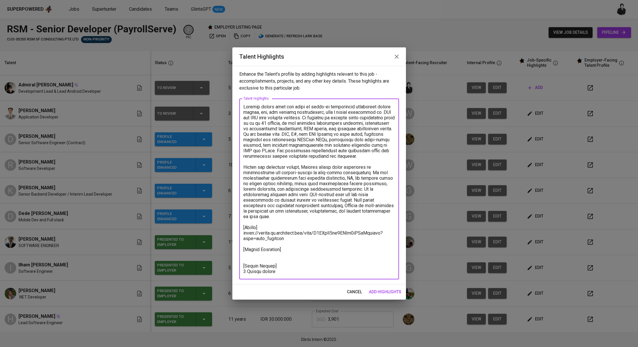
type textarea "Admiral brings over six years of hands-on development experience across mobile,…"
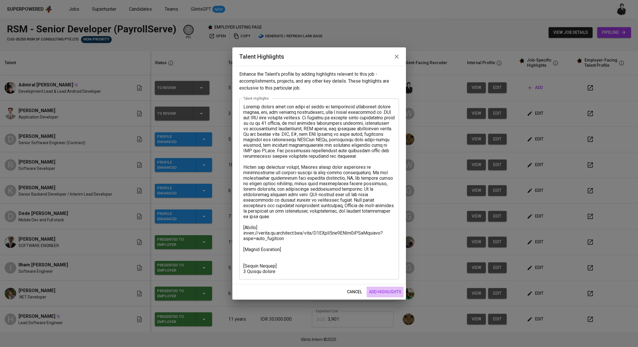
click at [392, 291] on span "add highlights" at bounding box center [385, 292] width 32 height 7
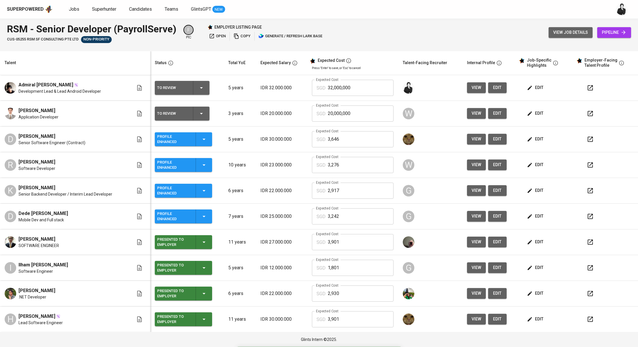
click at [561, 34] on span "view job details" at bounding box center [570, 32] width 35 height 7
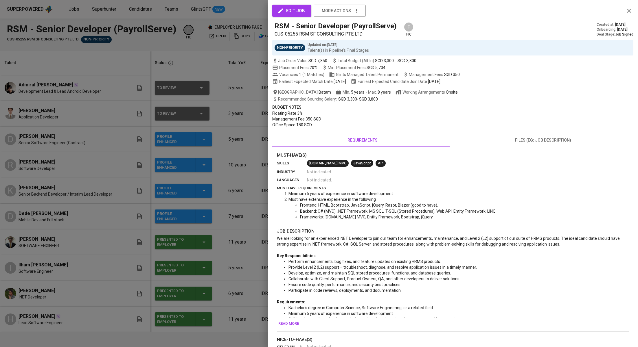
click at [213, 49] on div at bounding box center [319, 173] width 638 height 347
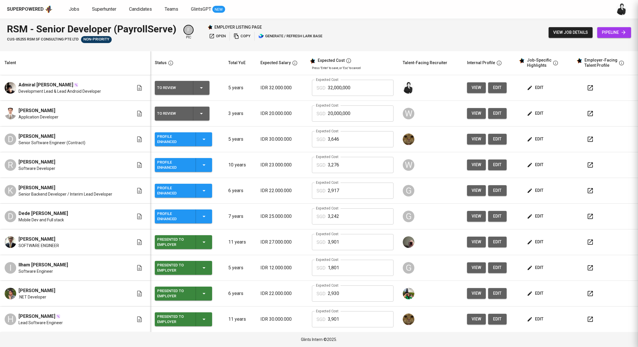
click at [532, 88] on span "edit" at bounding box center [535, 87] width 15 height 7
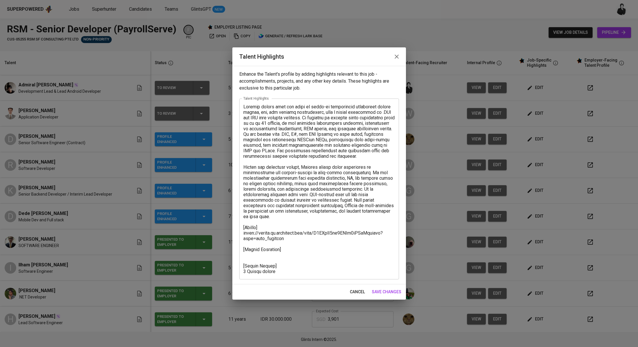
click at [287, 254] on textarea at bounding box center [319, 189] width 152 height 170
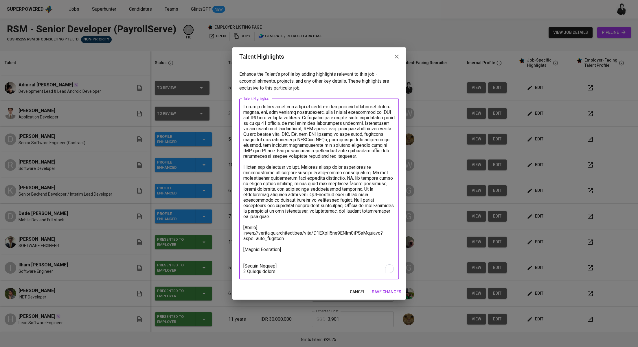
click at [293, 247] on textarea "To enrich screen reader interactions, please activate Accessibility in Grammarl…" at bounding box center [319, 189] width 152 height 170
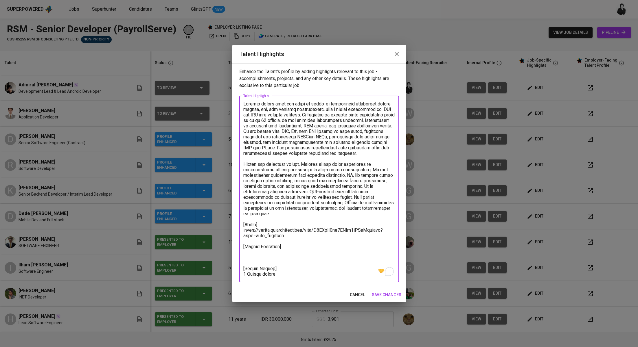
paste textarea "Basic Salary 3.115,27 BPJS Health 5% 47,91 BPJS Manpower 6.24% 148,93 Religious…"
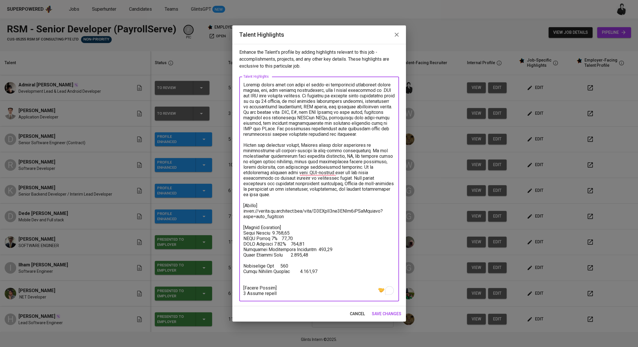
drag, startPoint x: 313, startPoint y: 271, endPoint x: 236, endPoint y: 233, distance: 86.0
click at [236, 233] on div "Enhance the Talent's profile by adding highlights relevant to this job - accomp…" at bounding box center [319, 175] width 174 height 263
type textarea "Admiral brings over six years of hands-on development experience across mobile,…"
click at [307, 266] on textarea "To enrich screen reader interactions, please activate Accessibility in Grammarl…" at bounding box center [319, 189] width 152 height 214
drag, startPoint x: 291, startPoint y: 263, endPoint x: 239, endPoint y: 235, distance: 59.3
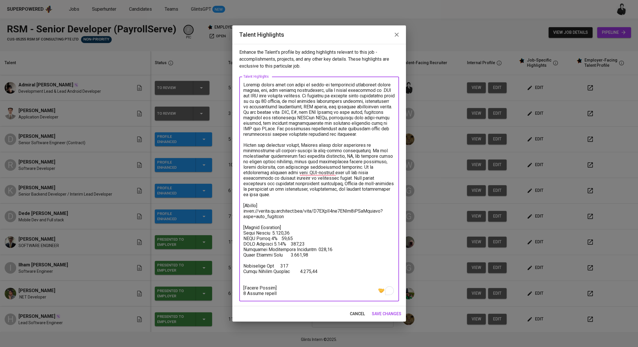
click at [239, 235] on div "x Talent Highlights" at bounding box center [319, 189] width 160 height 225
drag, startPoint x: 295, startPoint y: 264, endPoint x: 239, endPoint y: 234, distance: 63.1
click at [239, 234] on div "x Talent Highlights" at bounding box center [319, 189] width 160 height 225
paste textarea ": 3,115.27 SGD BPJS Health: 47.91 SGD BPJS Manpower: 148.93 SGD Religious Festi…"
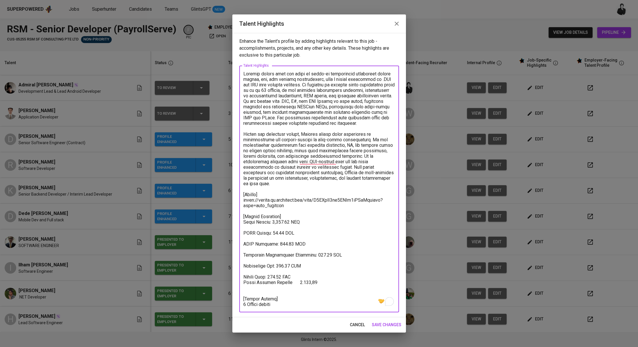
click at [269, 229] on textarea "To enrich screen reader interactions, please activate Accessibility in Grammarl…" at bounding box center [319, 189] width 152 height 236
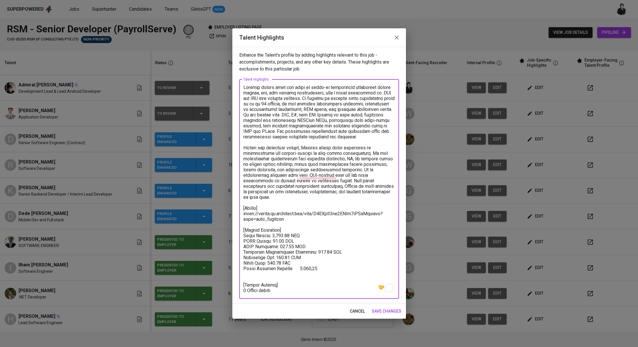
drag, startPoint x: 313, startPoint y: 270, endPoint x: 239, endPoint y: 269, distance: 73.2
click at [239, 269] on div "x Talent Highlights" at bounding box center [319, 189] width 160 height 219
click at [291, 228] on textarea "To enrich screen reader interactions, please activate Accessibility in Grammarl…" at bounding box center [319, 189] width 152 height 209
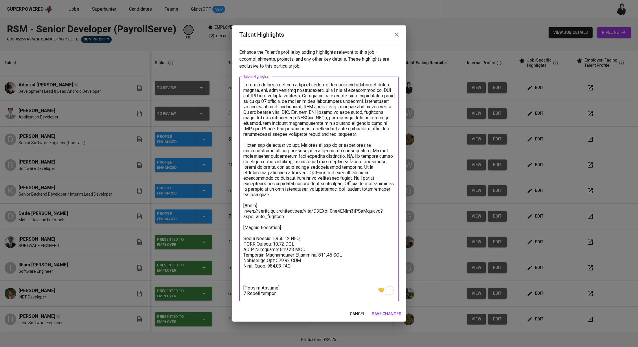
paste textarea "Total Pricing Monthly 3.921,71"
click at [278, 278] on textarea "To enrich screen reader interactions, please activate Accessibility in Grammarl…" at bounding box center [319, 189] width 152 height 214
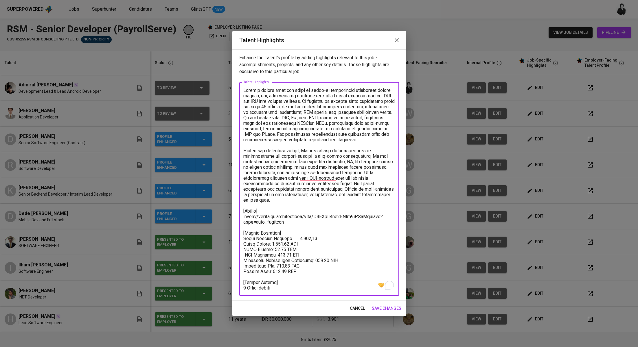
drag, startPoint x: 309, startPoint y: 238, endPoint x: 289, endPoint y: 237, distance: 20.6
click at [289, 237] on textarea "To enrich screen reader interactions, please activate Accessibility in Grammarl…" at bounding box center [319, 189] width 152 height 203
paste textarea "4,101.72 SGD"
click at [282, 272] on textarea "To enrich screen reader interactions, please activate Accessibility in Grammarl…" at bounding box center [319, 189] width 152 height 203
click at [296, 267] on textarea "To enrich screen reader interactions, please activate Accessibility in Grammarl…" at bounding box center [319, 189] width 152 height 203
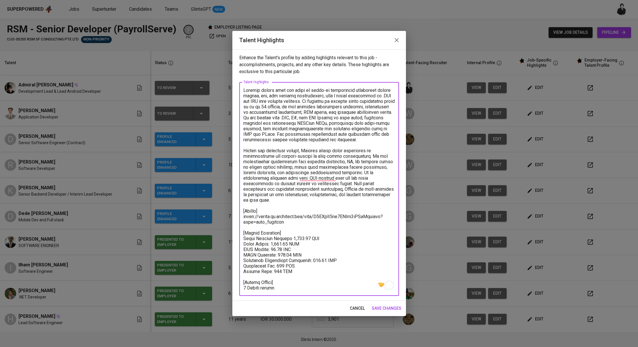
click at [275, 245] on textarea "To enrich screen reader interactions, please activate Accessibility in Grammarl…" at bounding box center [319, 189] width 152 height 203
click at [296, 294] on div "x Talent Highlights" at bounding box center [319, 189] width 160 height 214
click at [288, 290] on textarea "To enrich screen reader interactions, please activate Accessibility in Grammarl…" at bounding box center [319, 189] width 152 height 203
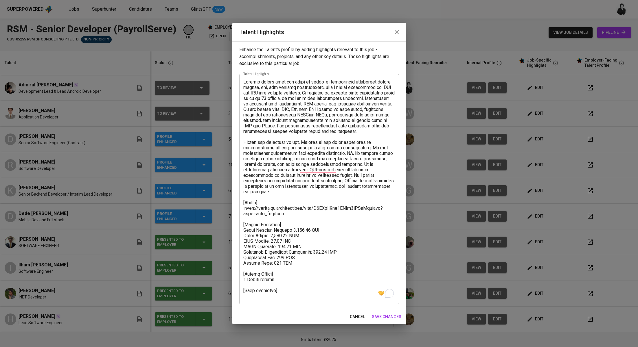
click at [289, 293] on textarea "To enrich screen reader interactions, please activate Accessibility in Grammarl…" at bounding box center [319, 189] width 152 height 220
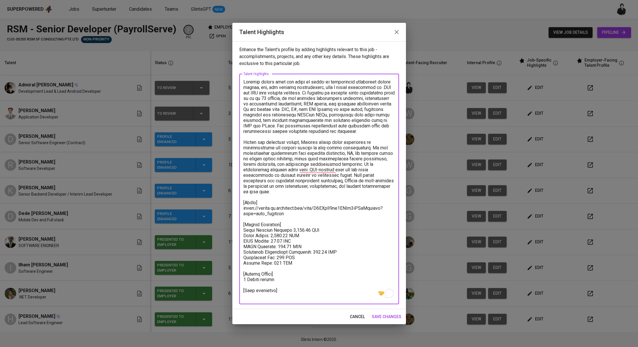
click at [276, 295] on textarea "To enrich screen reader interactions, please activate Accessibility in Grammarl…" at bounding box center [319, 189] width 152 height 220
paste textarea "https://glints.sg.larksuite.com/minutes/obsg662p5u57mly628q978s5?from=from_copy…"
type textarea "Admiral brings over six years of hands-on development experience across mobile,…"
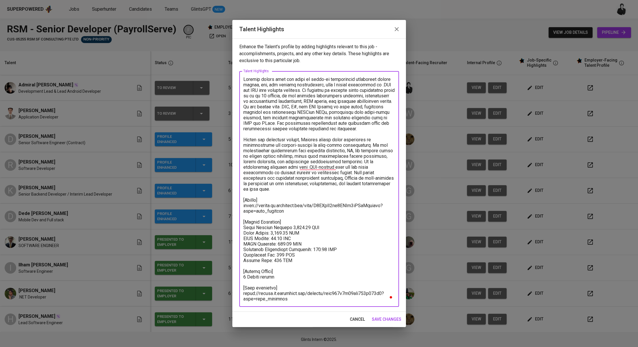
drag, startPoint x: 298, startPoint y: 227, endPoint x: 289, endPoint y: 227, distance: 9.3
click at [289, 227] on textarea "To enrich screen reader interactions, please activate Accessibility in Grammarl…" at bounding box center [319, 189] width 152 height 225
click at [392, 316] on span "save changes" at bounding box center [386, 319] width 29 height 7
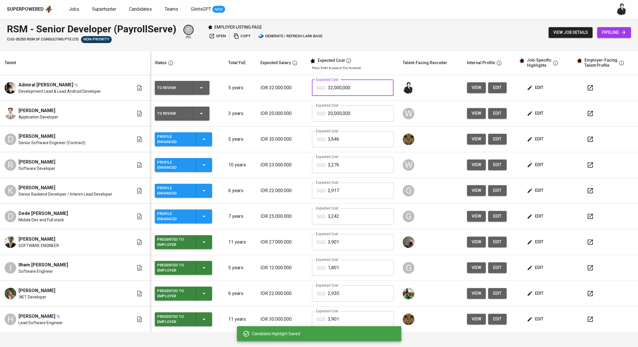
drag, startPoint x: 357, startPoint y: 88, endPoint x: 315, endPoint y: 87, distance: 41.4
click at [315, 87] on div "SGD 32,000,000 Expected Cost" at bounding box center [353, 88] width 82 height 16
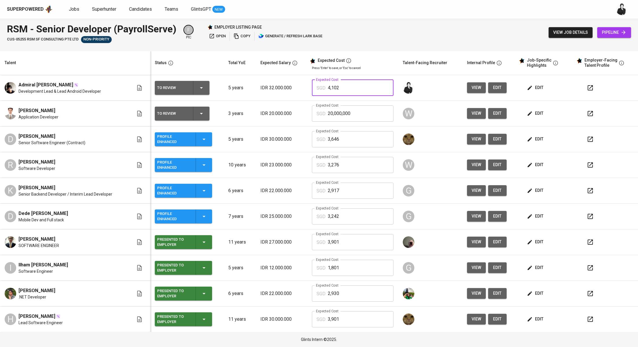
type input "4,102"
click at [583, 116] on button "button" at bounding box center [590, 114] width 14 height 14
click at [586, 88] on icon "button" at bounding box center [589, 87] width 7 height 7
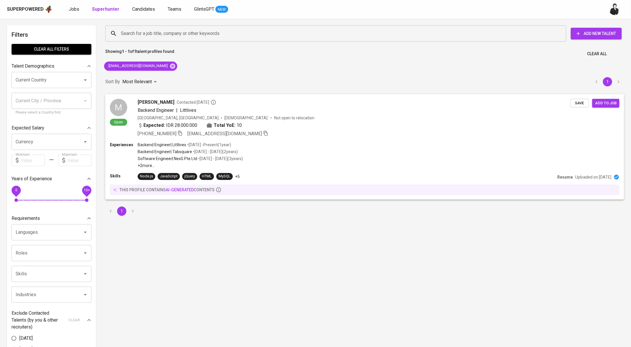
click at [177, 100] on span "Contacted [DATE]" at bounding box center [197, 102] width 40 height 6
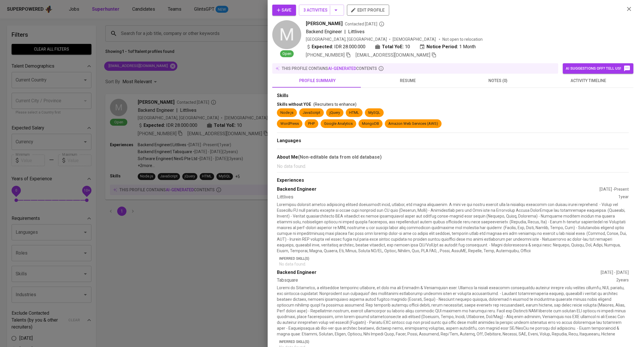
click at [573, 84] on span "activity timeline" at bounding box center [587, 80] width 83 height 7
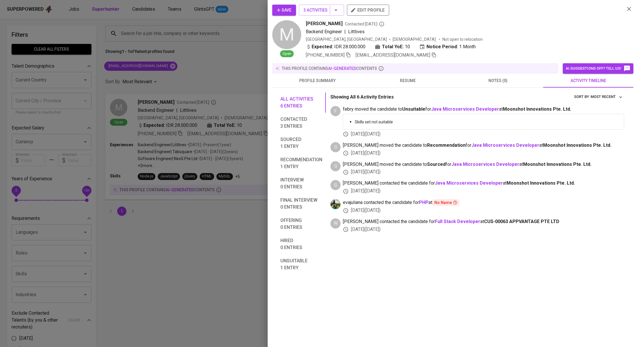
click at [184, 71] on div at bounding box center [319, 173] width 638 height 347
click at [160, 66] on div at bounding box center [319, 173] width 638 height 347
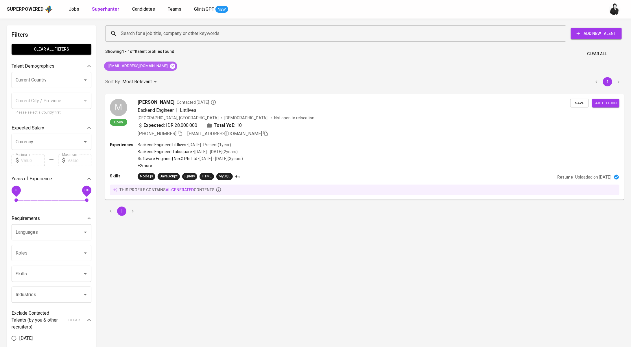
click at [170, 65] on icon at bounding box center [172, 65] width 5 height 5
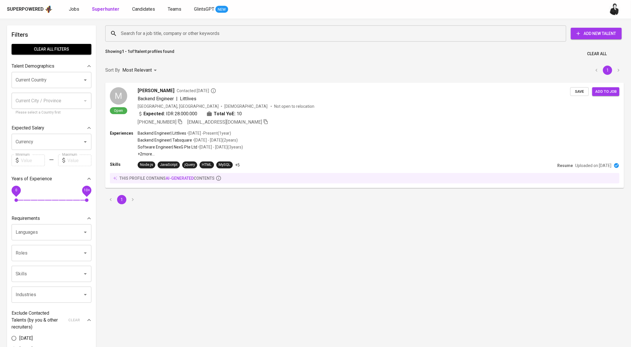
click at [194, 33] on input "Search for a job title, company or other keywords" at bounding box center [337, 33] width 436 height 11
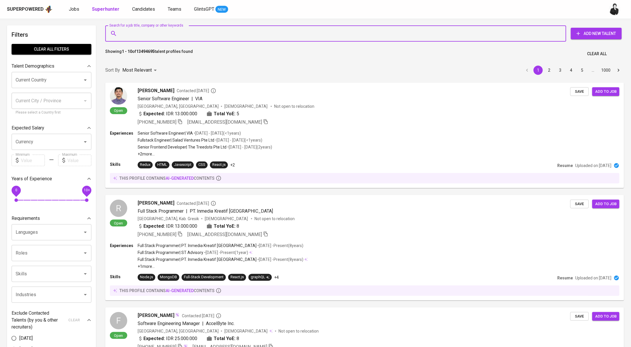
paste input "dira20590@gmail.com"
type input "dira20590@gmail.com"
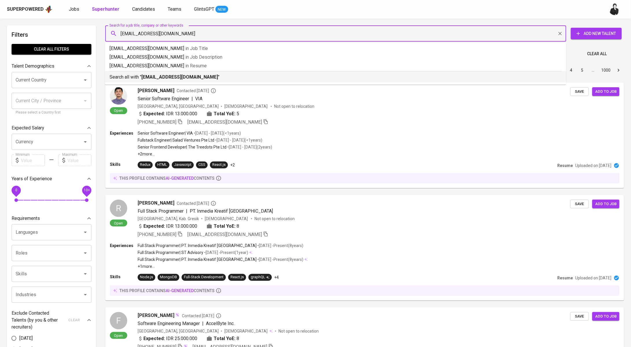
click at [195, 76] on p "Search all with " dira20590@gmail.com "" at bounding box center [336, 77] width 452 height 7
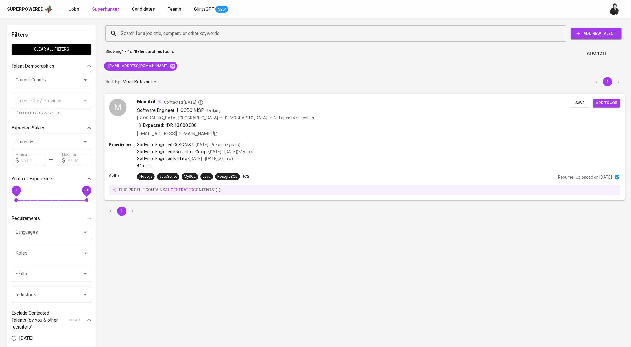
click at [251, 108] on div "Software Engineer | OCBC NISP Banking" at bounding box center [354, 110] width 434 height 7
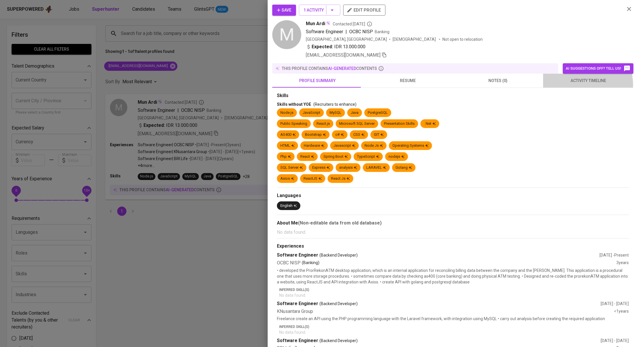
click at [580, 84] on button "activity timeline" at bounding box center [588, 81] width 90 height 14
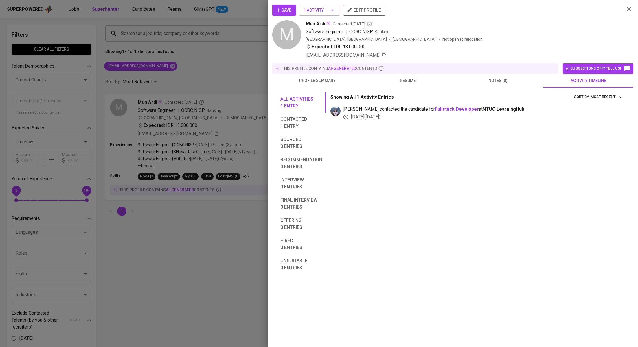
click at [176, 80] on div at bounding box center [319, 173] width 638 height 347
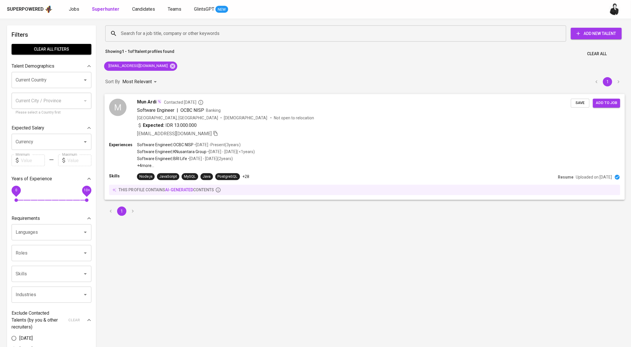
click at [182, 102] on span "Contacted [DATE]" at bounding box center [184, 102] width 40 height 6
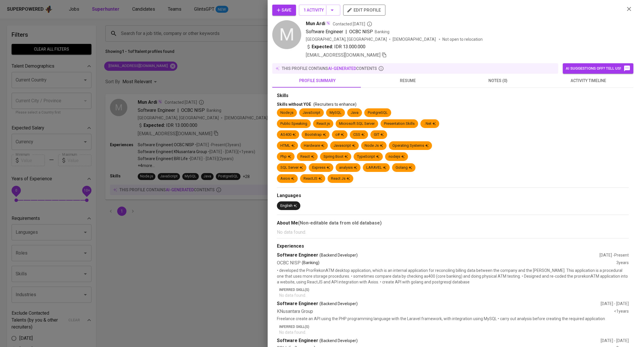
click at [593, 84] on span "activity timeline" at bounding box center [587, 80] width 83 height 7
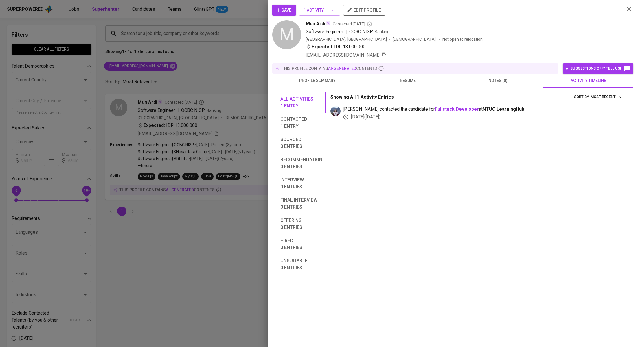
click at [207, 79] on div at bounding box center [319, 173] width 638 height 347
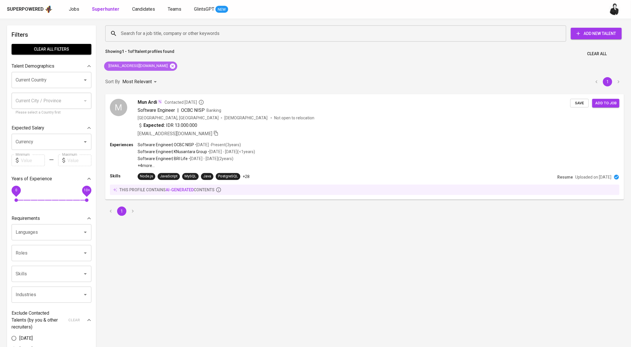
click at [170, 68] on icon at bounding box center [172, 65] width 5 height 5
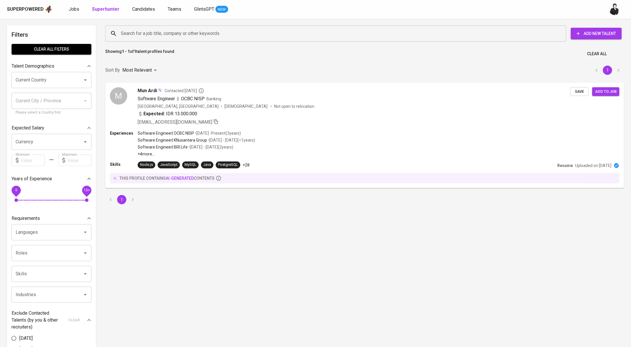
click at [181, 35] on input "Search for a job title, company or other keywords" at bounding box center [337, 33] width 436 height 11
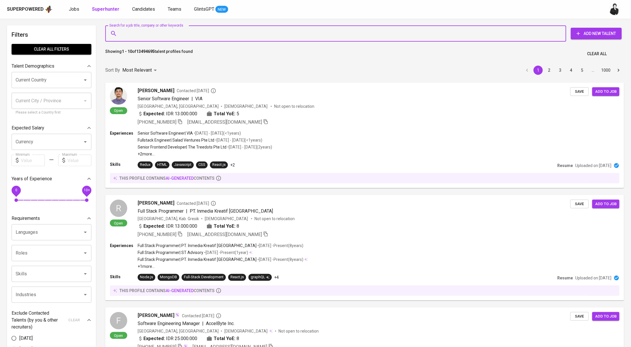
paste input "pradipta.wistika@gmail.com"
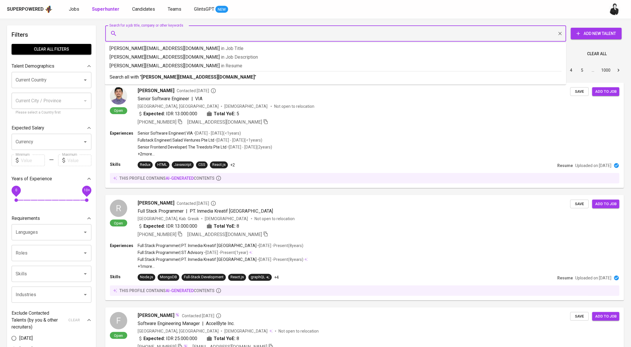
type input "pradipta.wistika@gmail.com"
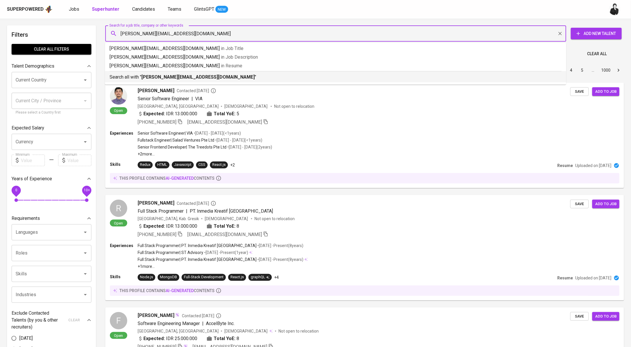
click at [186, 78] on b "pradipta.wistika@gmail.com" at bounding box center [197, 76] width 113 height 5
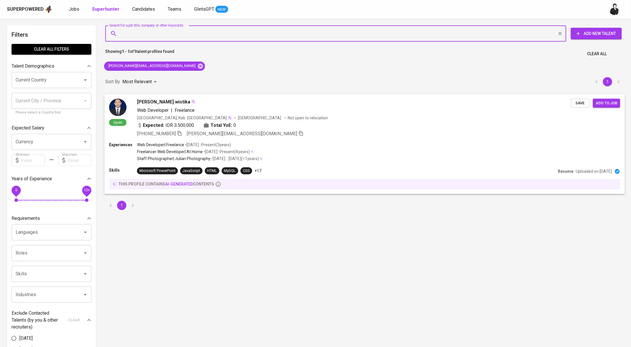
click at [164, 101] on span "pradipta wistika" at bounding box center [163, 102] width 53 height 7
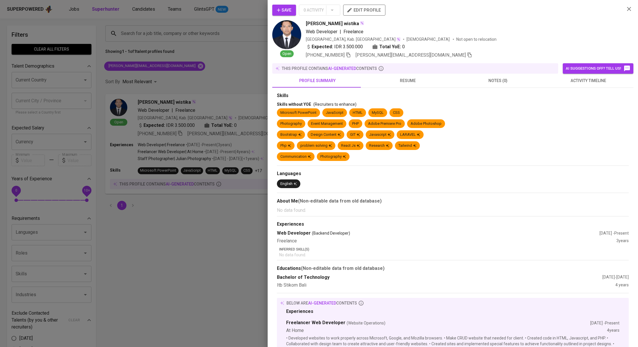
click at [570, 78] on span "activity timeline" at bounding box center [587, 80] width 83 height 7
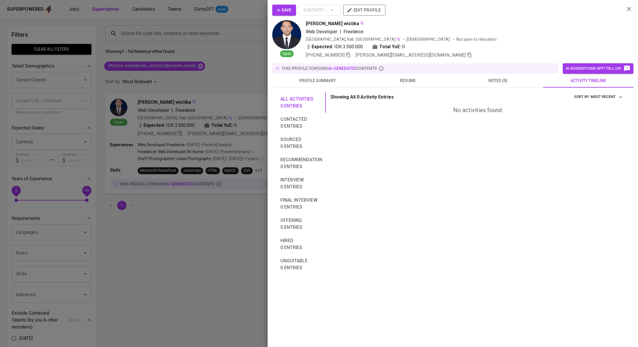
click at [228, 73] on div at bounding box center [319, 173] width 638 height 347
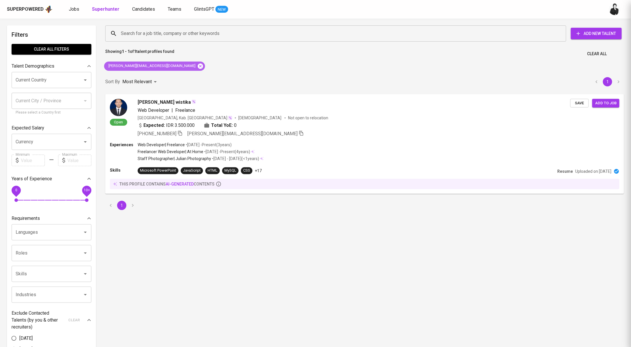
click at [198, 64] on icon at bounding box center [200, 65] width 5 height 5
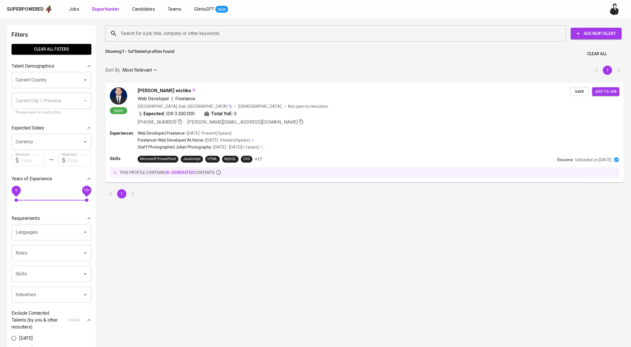
click at [215, 34] on input "Search for a job title, company or other keywords" at bounding box center [337, 33] width 436 height 11
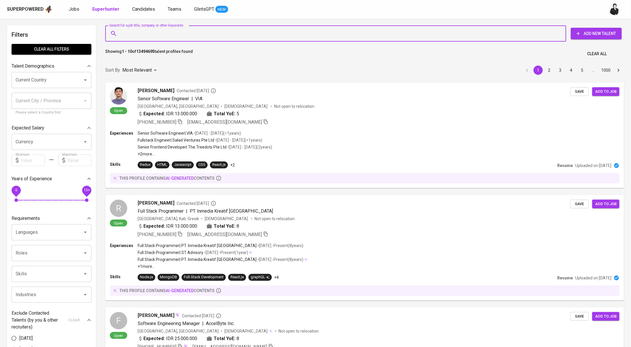
paste input "[EMAIL_ADDRESS][DOMAIN_NAME]"
type input "[EMAIL_ADDRESS][DOMAIN_NAME]"
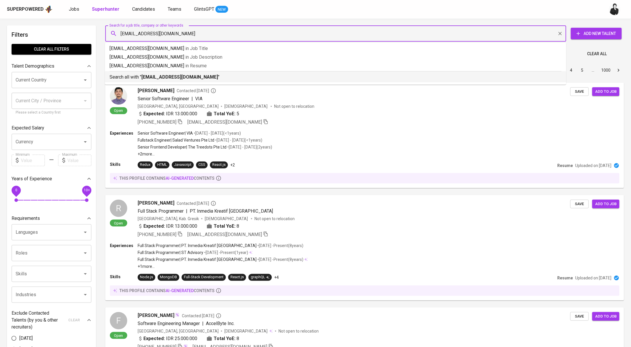
click at [213, 77] on p "Search all with " rindrazhar@gmail.com "" at bounding box center [336, 77] width 452 height 7
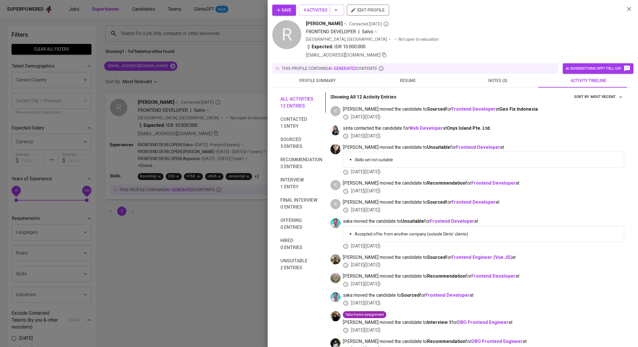
click at [199, 74] on div at bounding box center [319, 173] width 638 height 347
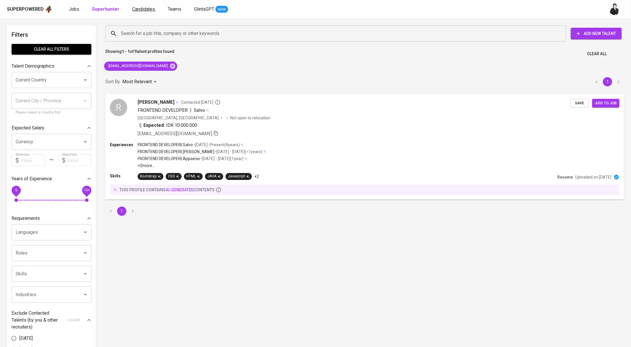
click at [140, 9] on span "Candidates" at bounding box center [143, 8] width 23 height 5
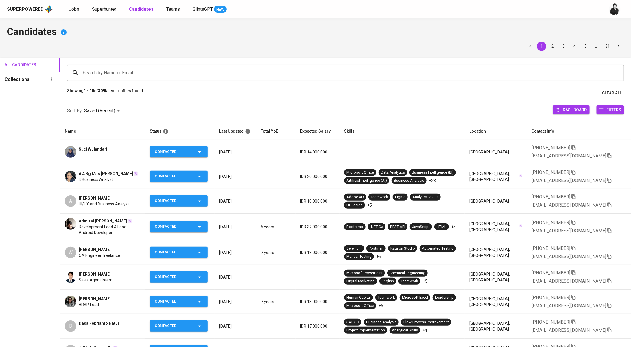
click at [220, 77] on input "Search by Name or Email" at bounding box center [347, 72] width 532 height 11
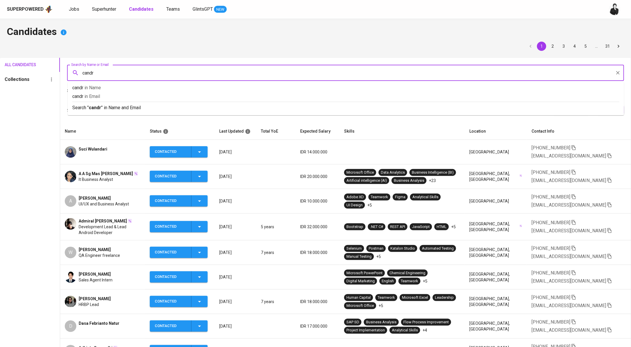
type input "[PERSON_NAME]"
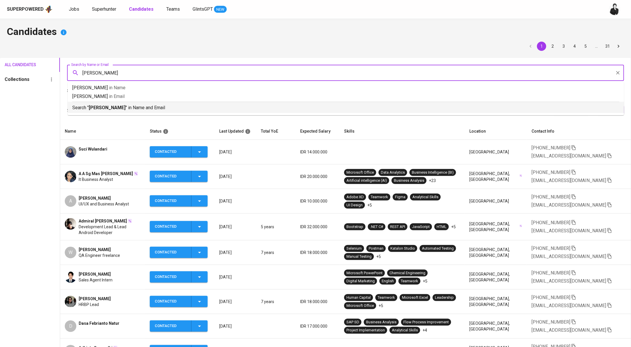
click at [183, 108] on p "Search " [PERSON_NAME] " in Name and Email" at bounding box center [345, 107] width 547 height 7
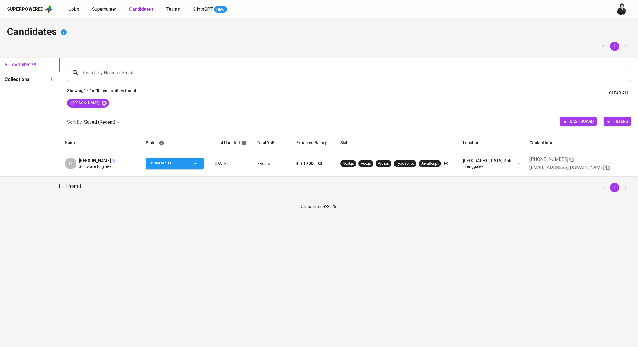
click at [91, 164] on span "Software Engineer" at bounding box center [96, 167] width 34 height 6
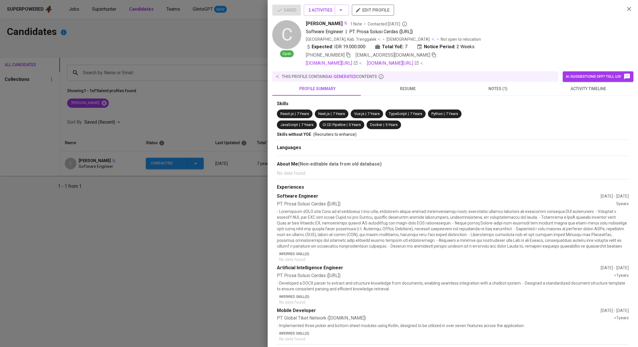
click at [596, 96] on div "Skills React.js | 7 Years Next.js | 7 Years Vue.js | 7 Years TypeScript | 7 Yea…" at bounding box center [452, 232] width 361 height 272
click at [594, 93] on button "activity timeline" at bounding box center [588, 89] width 90 height 14
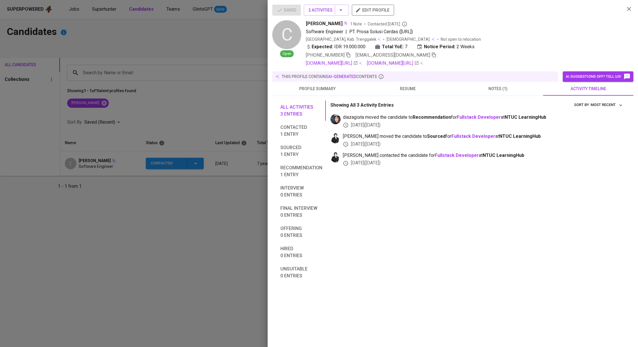
click at [416, 87] on span "resume" at bounding box center [407, 88] width 83 height 7
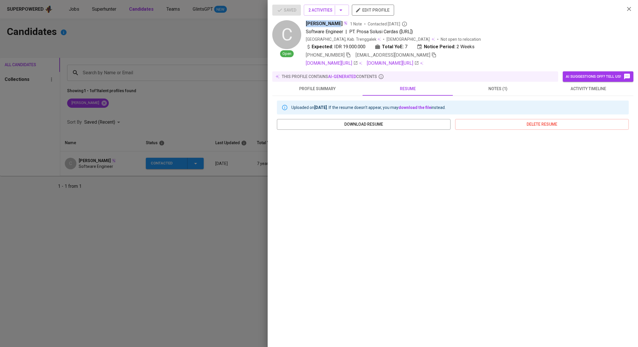
drag, startPoint x: 306, startPoint y: 23, endPoint x: 334, endPoint y: 24, distance: 28.1
click at [334, 24] on span "[PERSON_NAME]" at bounding box center [324, 23] width 37 height 7
copy span "[PERSON_NAME]"
click at [324, 89] on span "profile summary" at bounding box center [317, 88] width 83 height 7
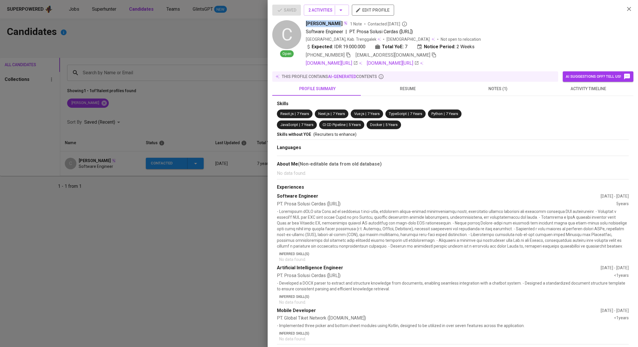
click at [548, 90] on span "activity timeline" at bounding box center [587, 88] width 83 height 7
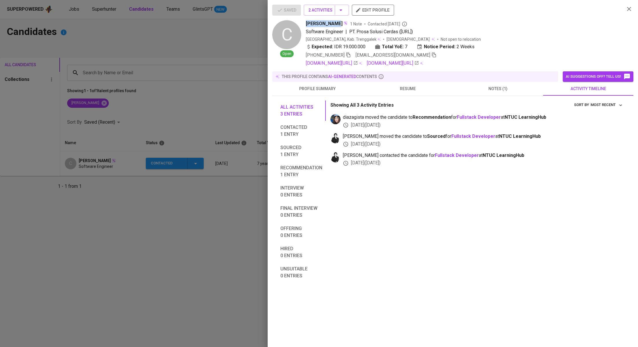
click at [323, 88] on span "profile summary" at bounding box center [317, 88] width 83 height 7
